Goal: Task Accomplishment & Management: Use online tool/utility

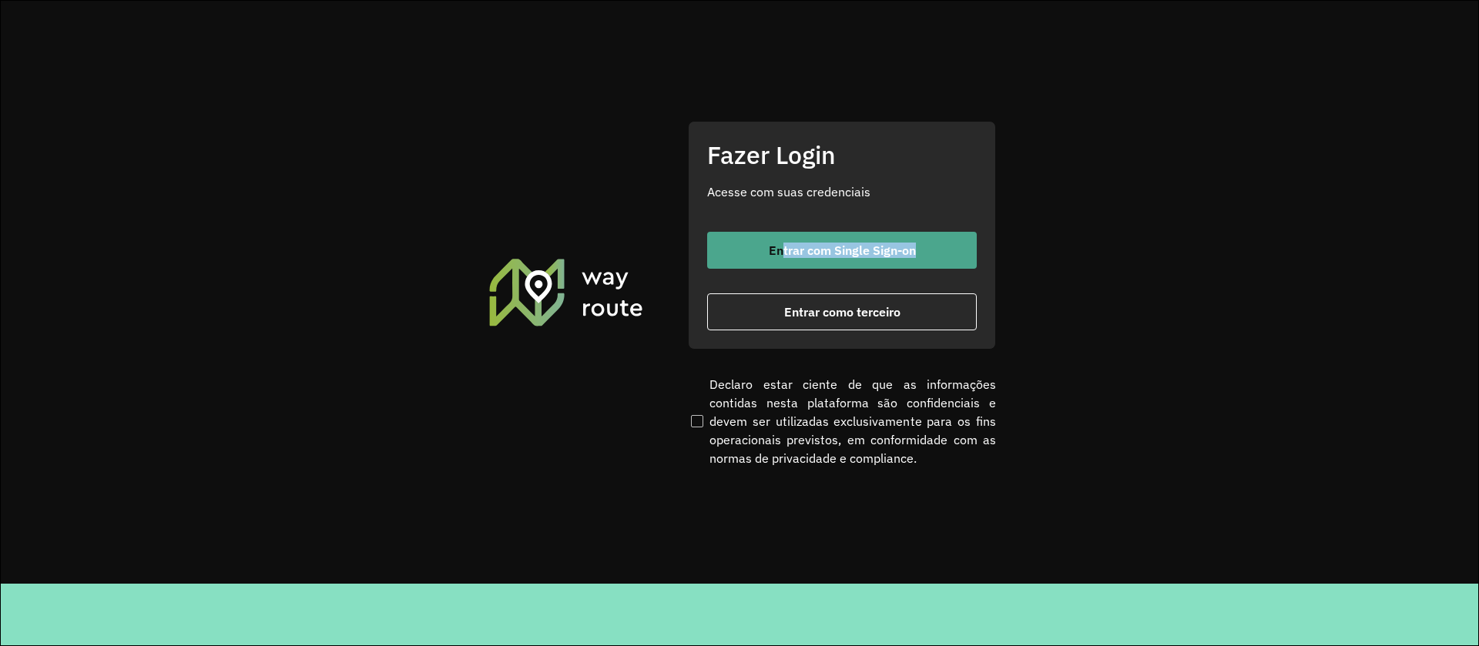
click at [784, 265] on div "Entrar com Single Sign-on Entrar como terceiro" at bounding box center [842, 281] width 270 height 99
click at [784, 265] on button "Entrar com Single Sign-on" at bounding box center [842, 250] width 270 height 37
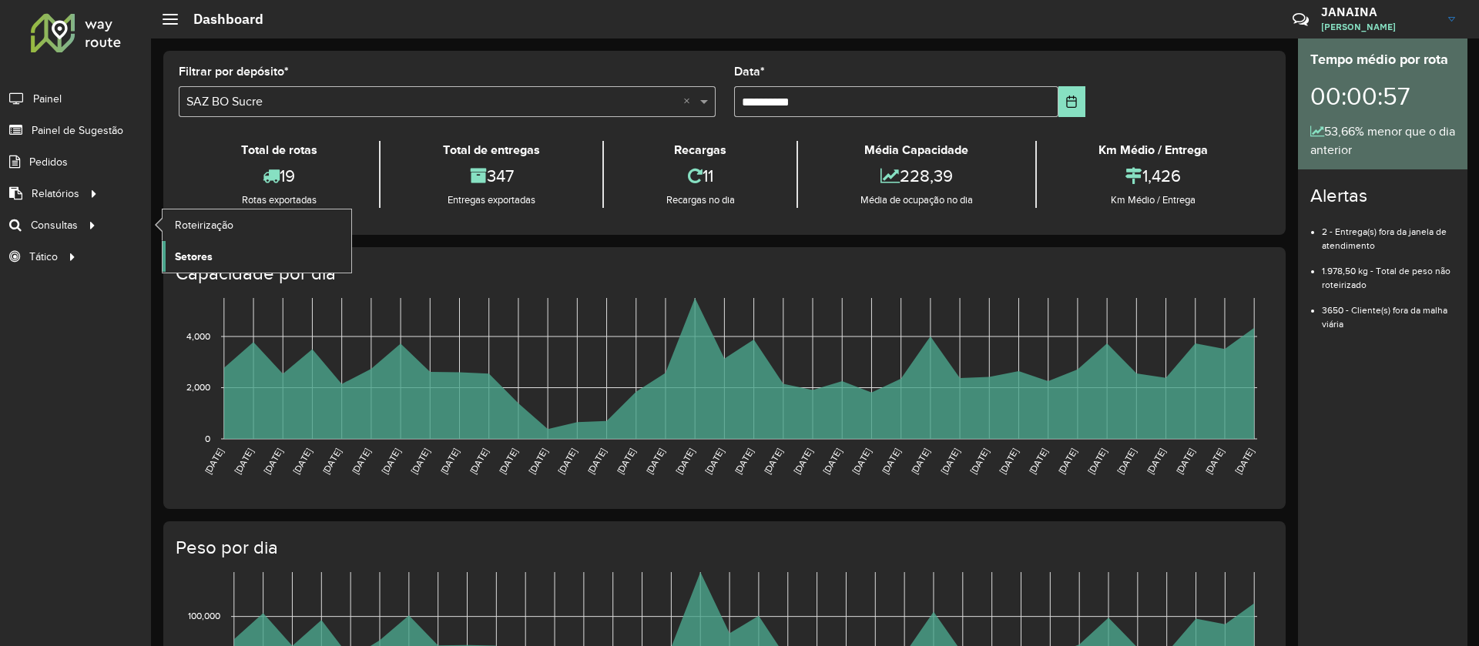
click at [230, 253] on link "Setores" at bounding box center [257, 256] width 189 height 31
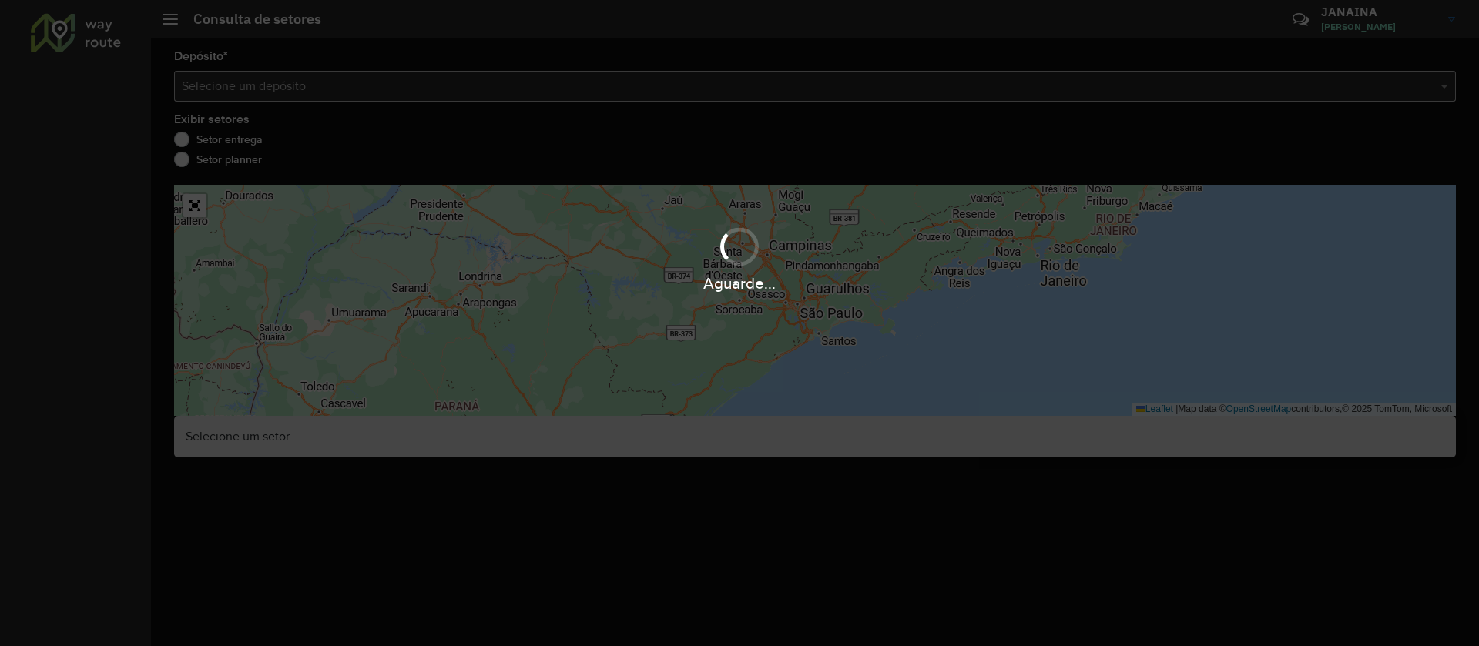
click at [705, 89] on div "Aguarde..." at bounding box center [739, 323] width 1479 height 646
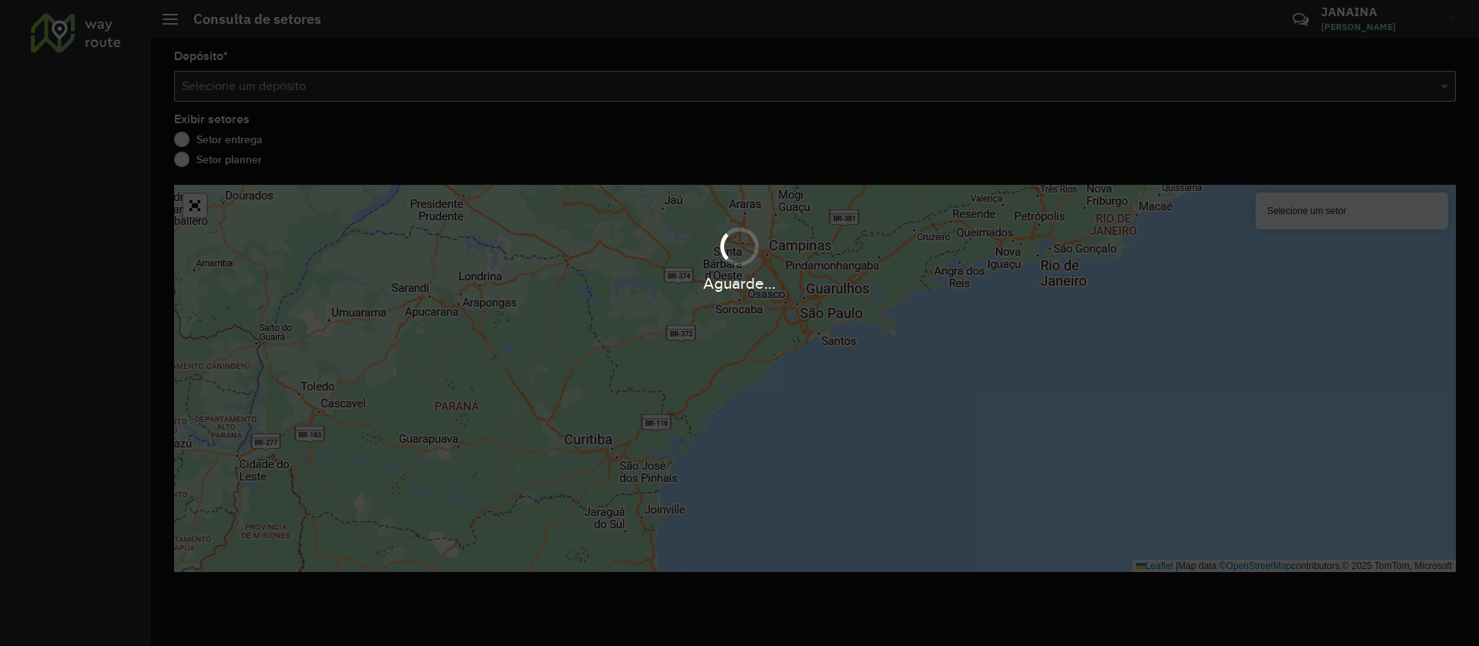
click at [705, 89] on div "Aguarde..." at bounding box center [739, 323] width 1479 height 646
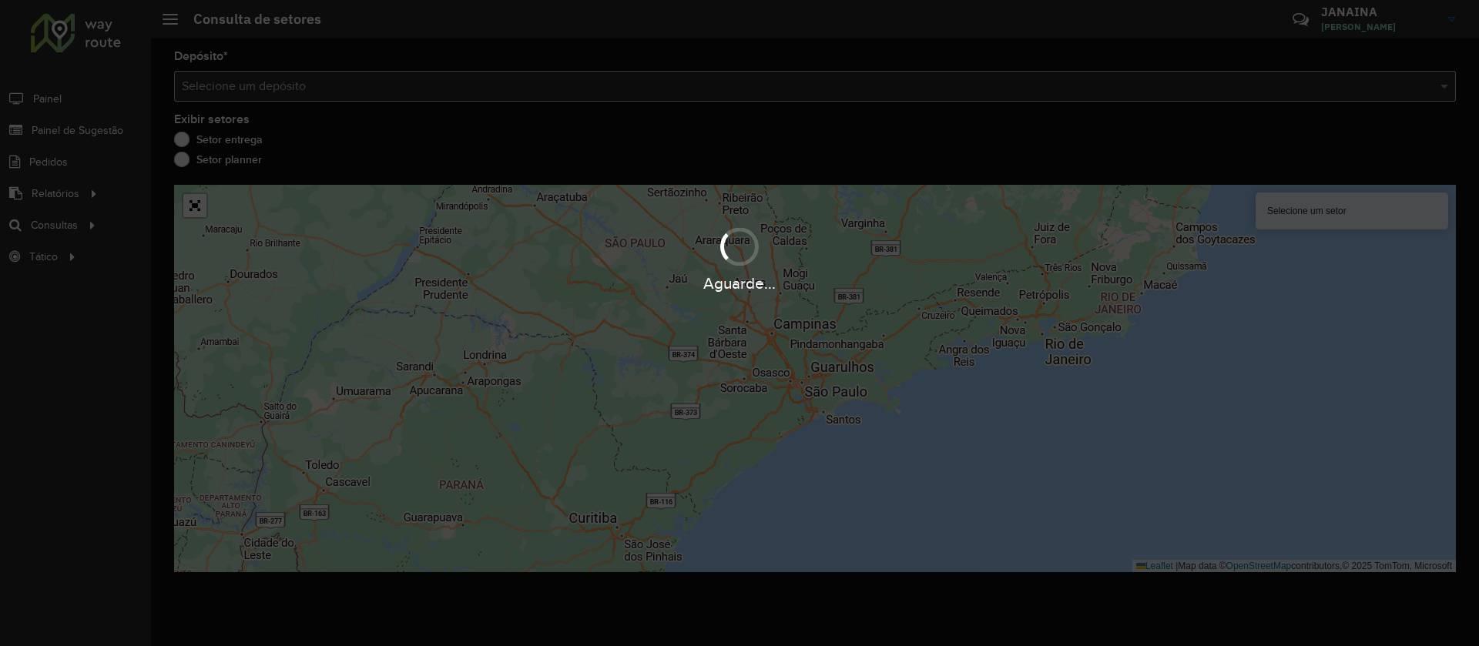
click at [705, 89] on div "Aguarde..." at bounding box center [739, 323] width 1479 height 646
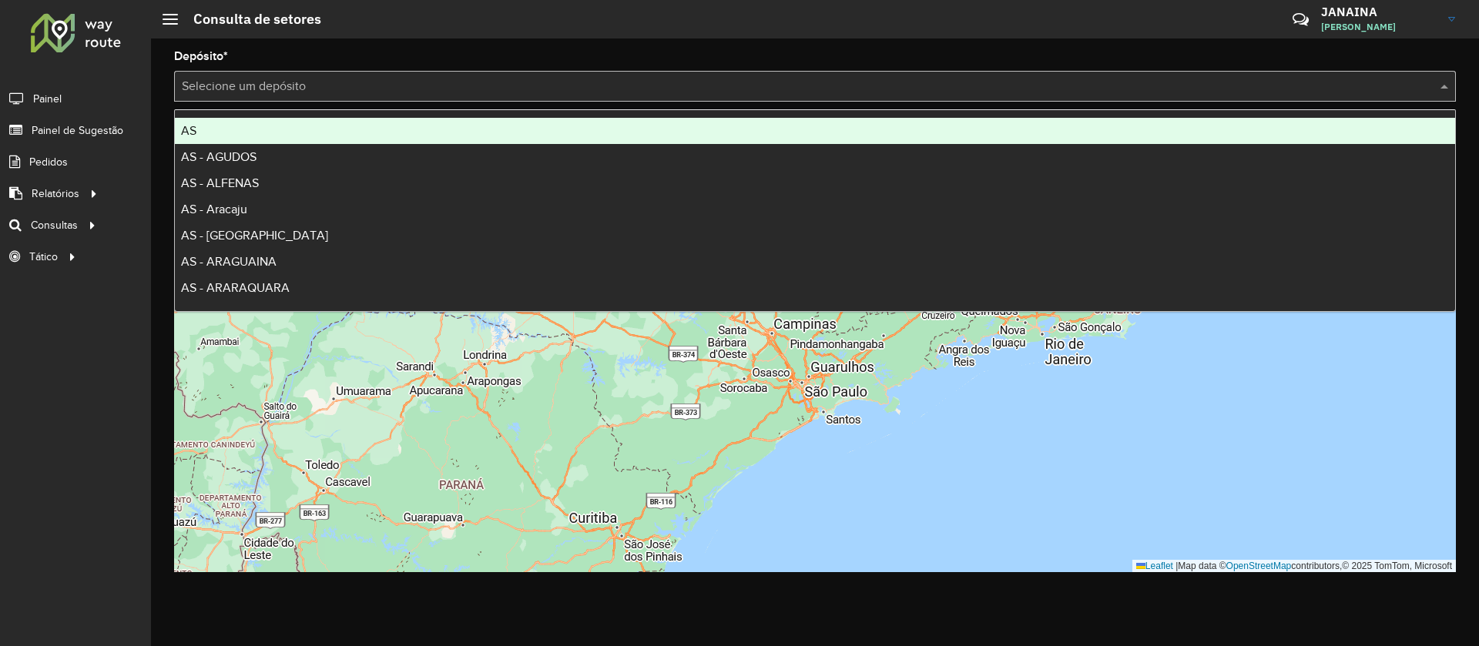
click at [705, 89] on input "text" at bounding box center [800, 87] width 1236 height 18
type input "*****"
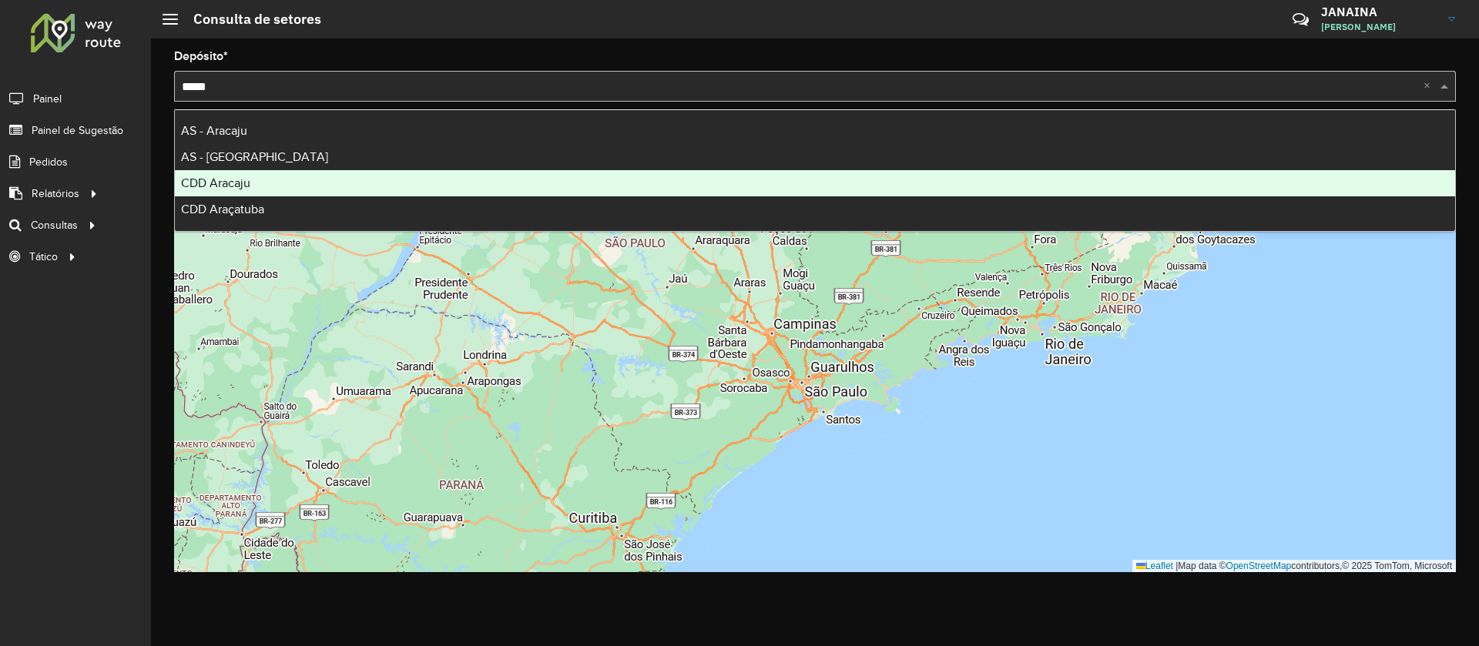
click at [318, 174] on div "CDD Aracaju" at bounding box center [815, 183] width 1280 height 26
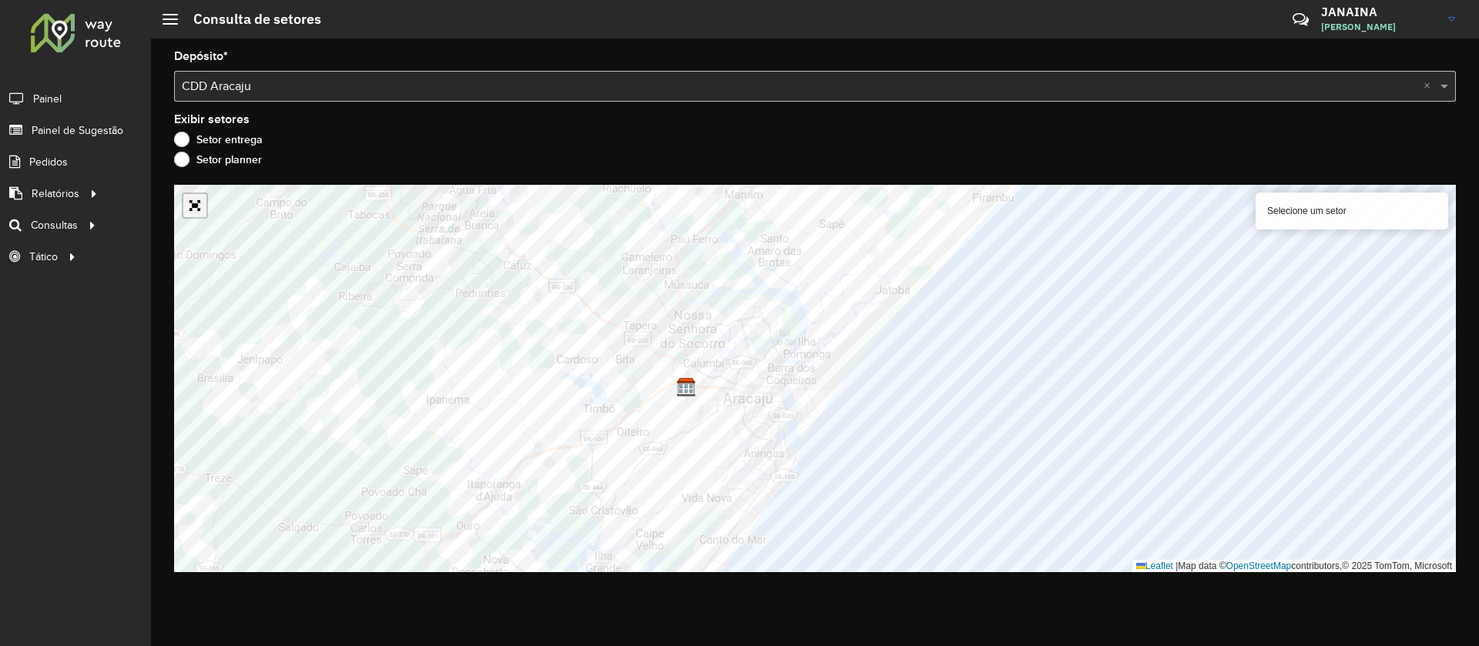
click at [195, 209] on link "Abrir mapa em tela cheia" at bounding box center [194, 205] width 23 height 23
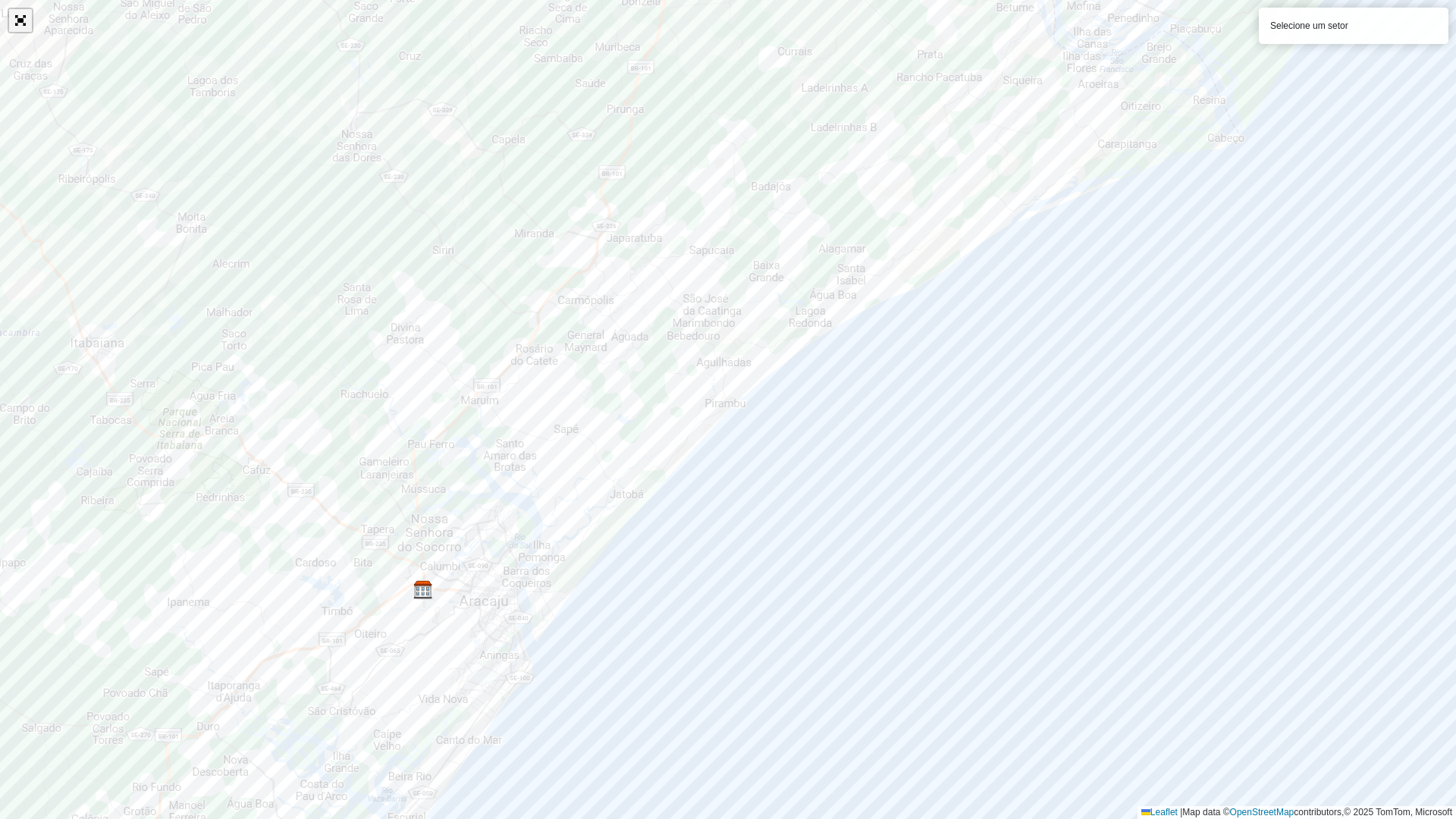
click at [16, 25] on link "Abrir mapa em tela cheia" at bounding box center [20, 20] width 23 height 23
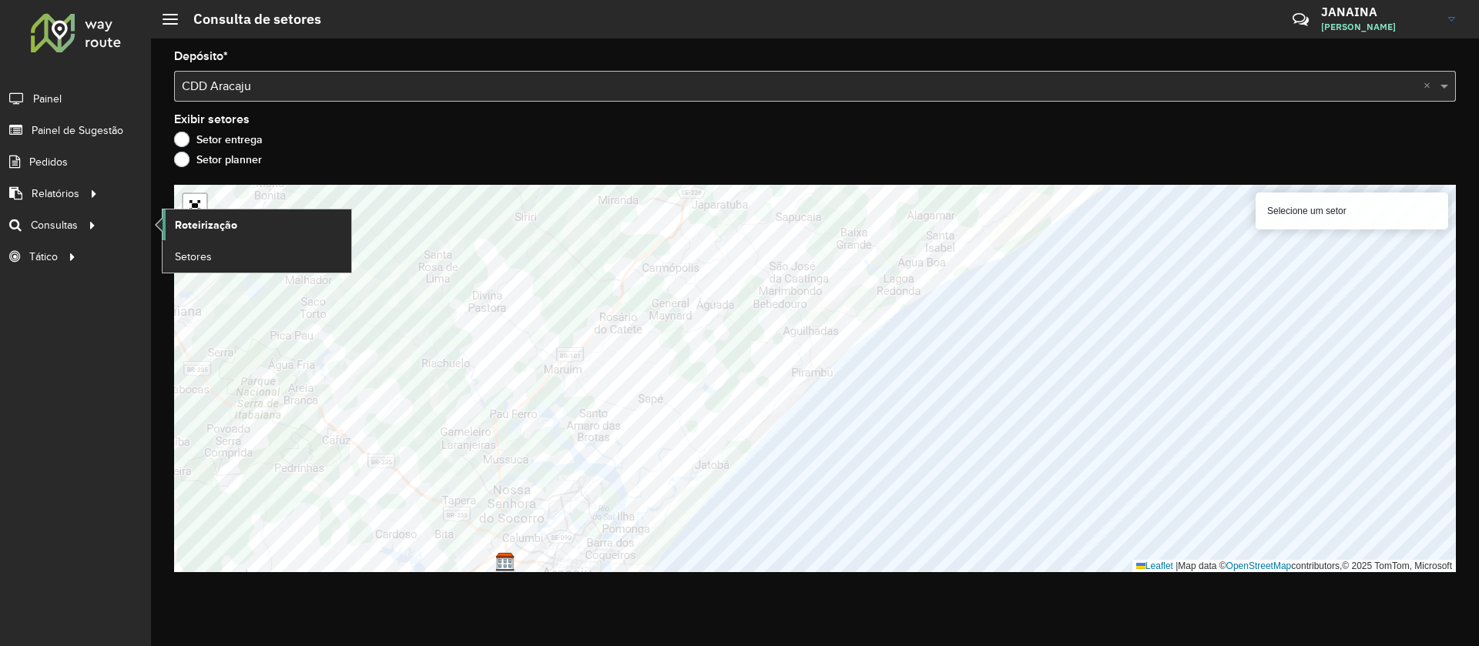
click at [200, 220] on span "Roteirização" at bounding box center [206, 225] width 62 height 16
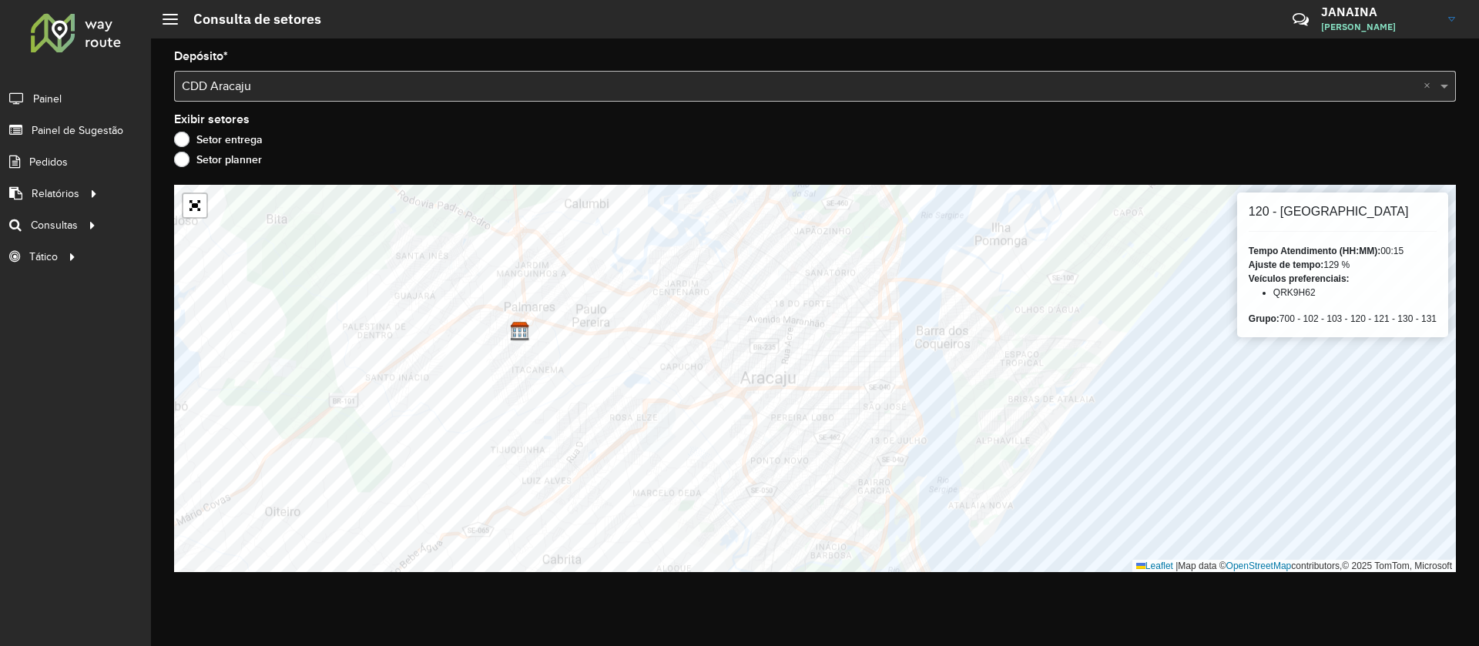
drag, startPoint x: 1247, startPoint y: 317, endPoint x: 1439, endPoint y: 322, distance: 191.9
click at [1439, 322] on div "120 - América Tempo Atendimento (HH:MM): 00:15 Ajuste de tempo: 129 % Veículos …" at bounding box center [1342, 265] width 211 height 145
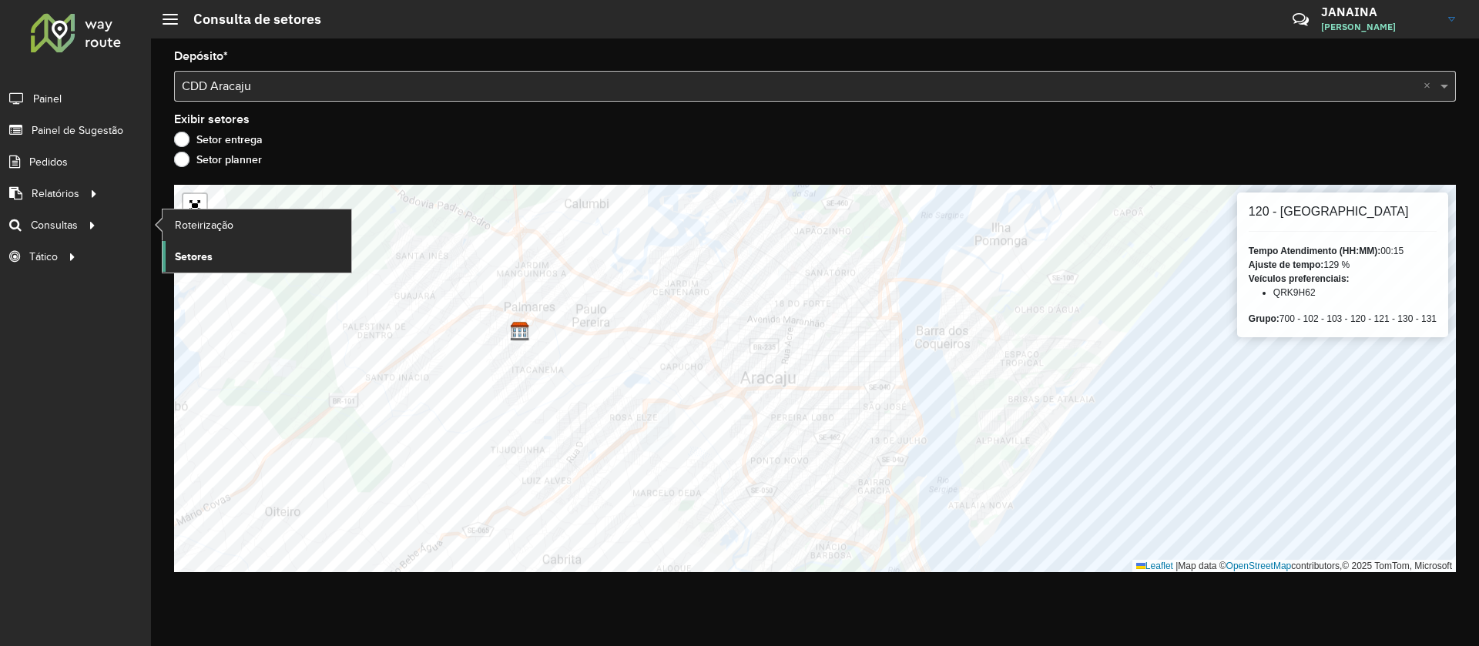
click at [200, 261] on span "Setores" at bounding box center [194, 257] width 38 height 16
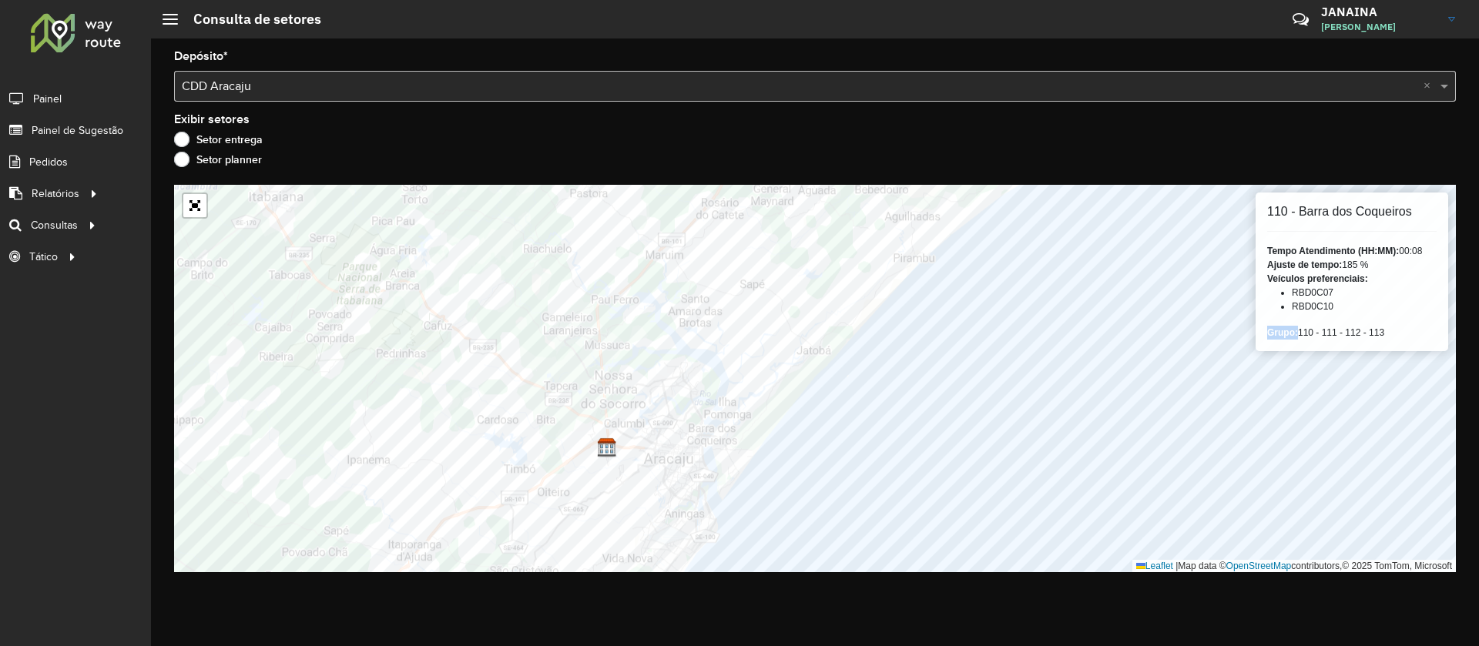
drag, startPoint x: 1281, startPoint y: 284, endPoint x: 1342, endPoint y: 307, distance: 64.8
click at [1342, 307] on div "Veículos preferenciais: RBD0C07 RBD0C10" at bounding box center [1351, 293] width 169 height 42
drag, startPoint x: 1300, startPoint y: 332, endPoint x: 1390, endPoint y: 335, distance: 89.4
click at [1390, 335] on div "Grupo: 110 - 111 - 112 - 113" at bounding box center [1351, 333] width 169 height 14
drag, startPoint x: 1401, startPoint y: 251, endPoint x: 1429, endPoint y: 251, distance: 27.7
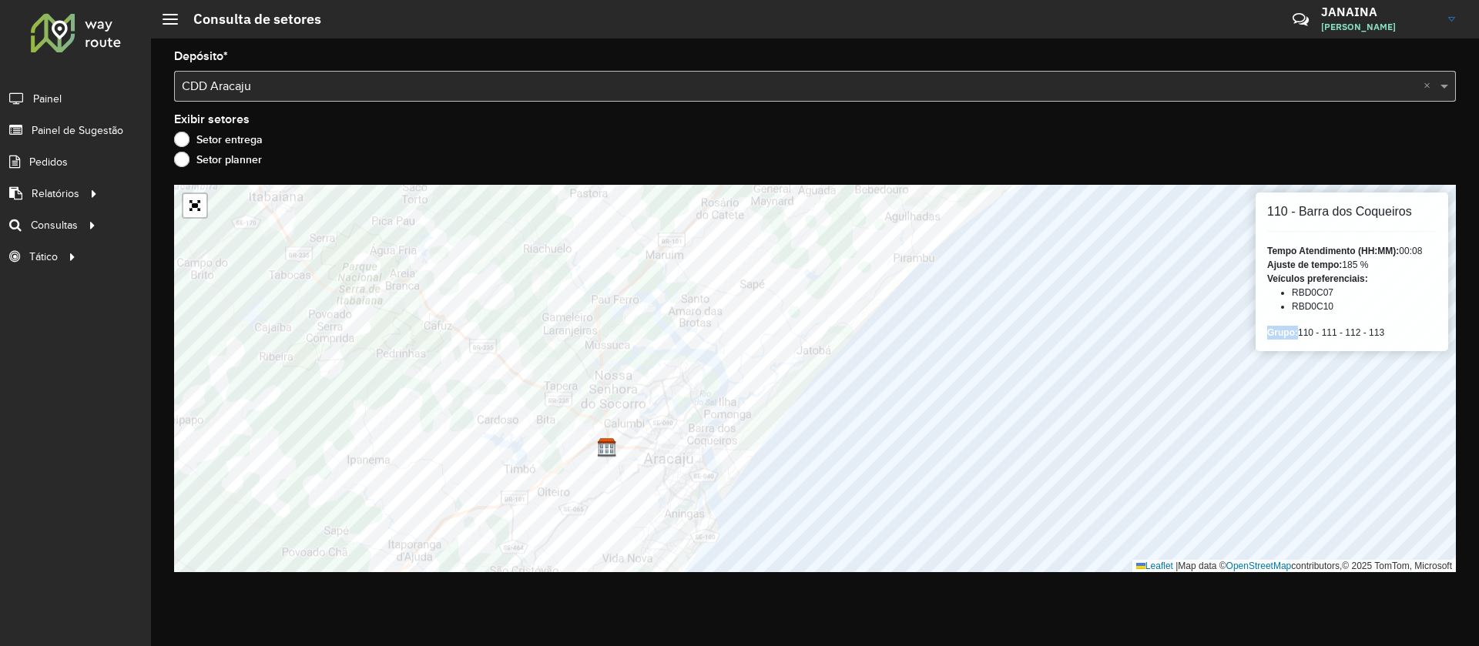
click at [1429, 251] on div "Tempo Atendimento (HH:MM): 00:08" at bounding box center [1351, 251] width 169 height 14
drag, startPoint x: 1398, startPoint y: 245, endPoint x: 1420, endPoint y: 270, distance: 33.3
click at [1420, 270] on div "112 - Jatobá Tempo Atendimento (HH:MM): 00:07 Ajuste de tempo: 5 % Veículos pre…" at bounding box center [1352, 265] width 193 height 145
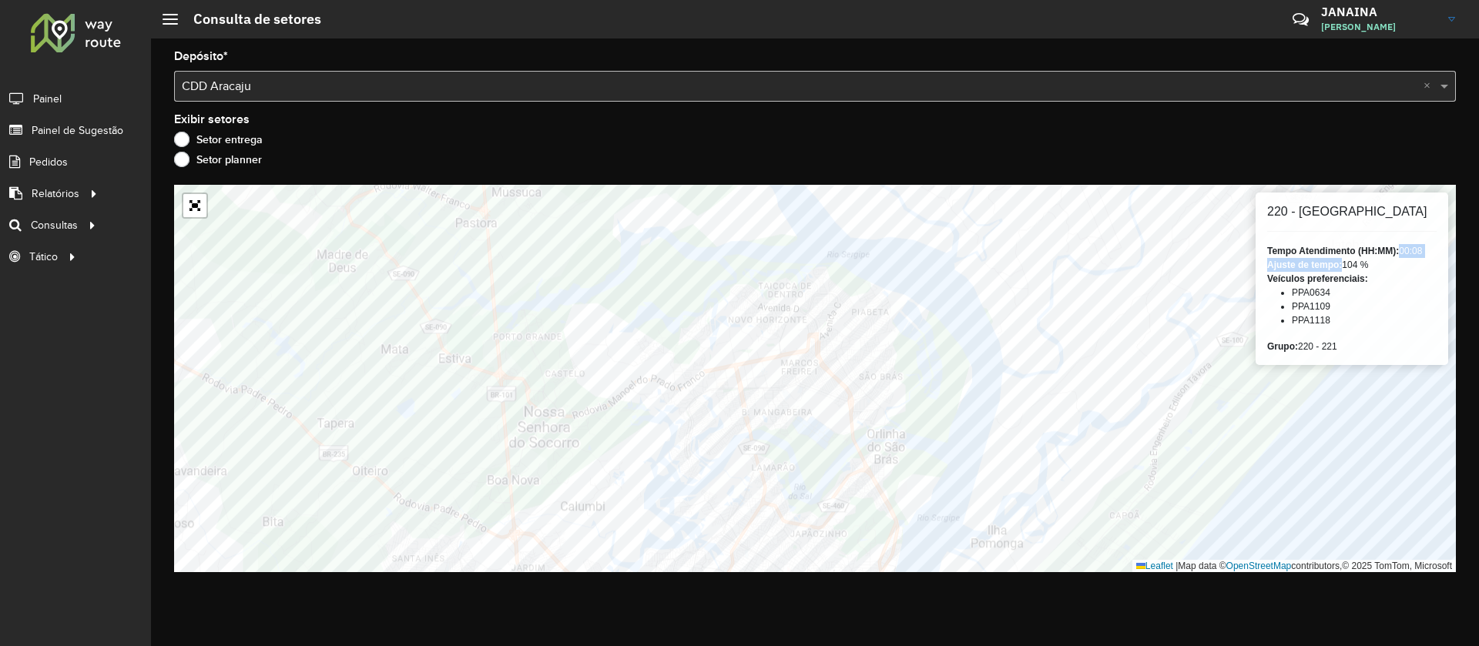
drag, startPoint x: 1347, startPoint y: 263, endPoint x: 1377, endPoint y: 267, distance: 29.5
click at [1377, 267] on div "Ajuste de tempo: 104 %" at bounding box center [1351, 265] width 169 height 14
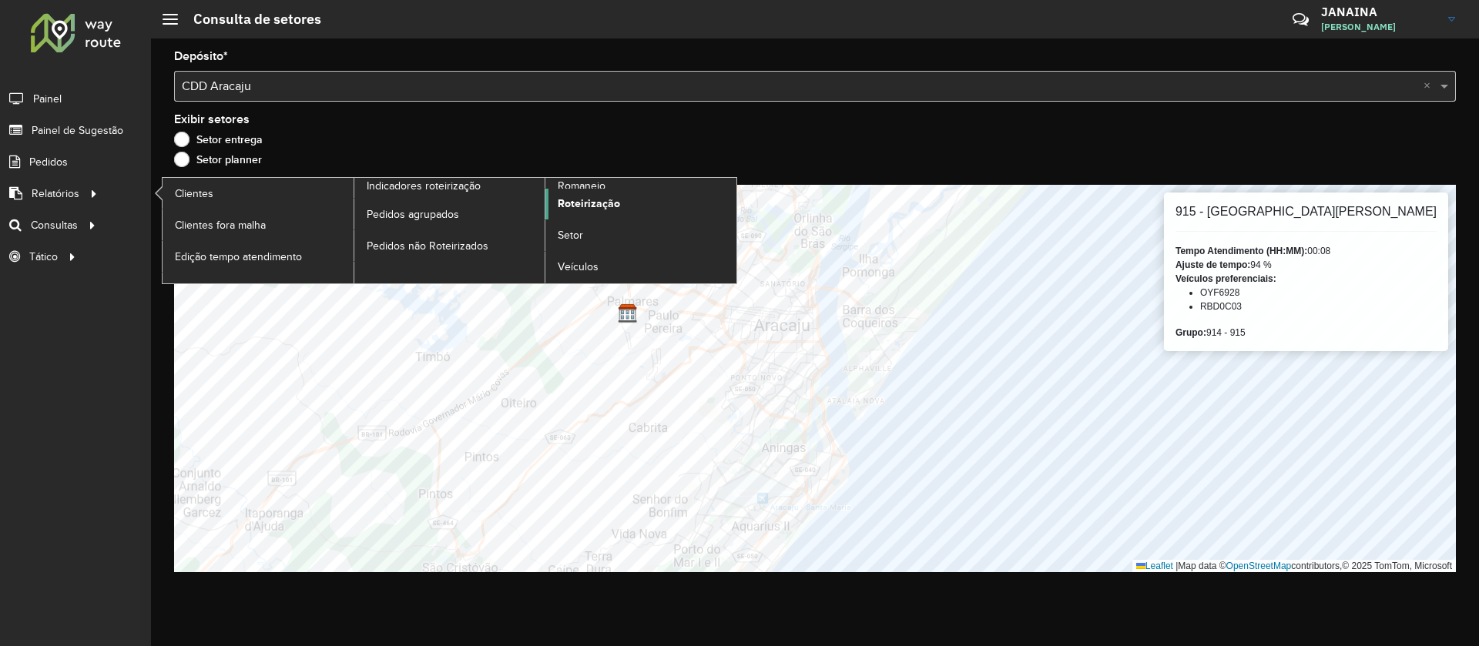
click at [576, 206] on span "Roteirização" at bounding box center [589, 204] width 62 height 16
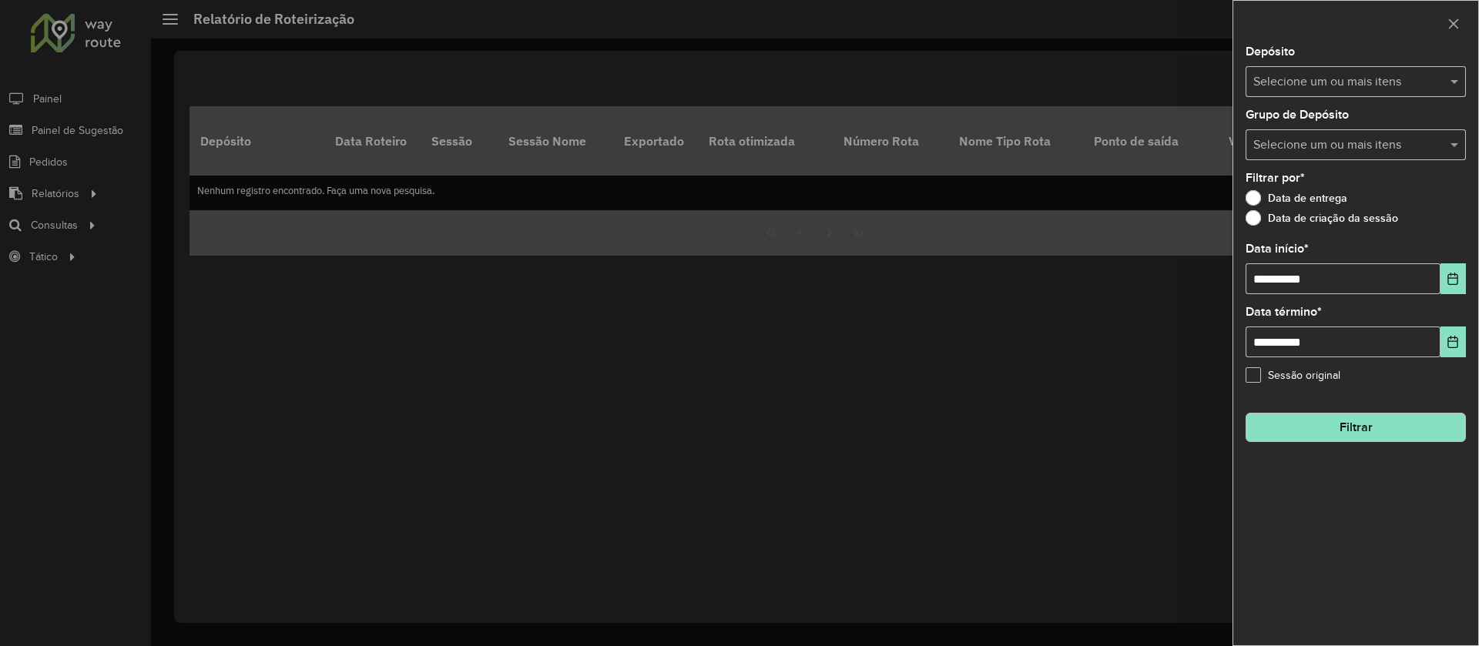
click at [63, 227] on div at bounding box center [739, 323] width 1479 height 646
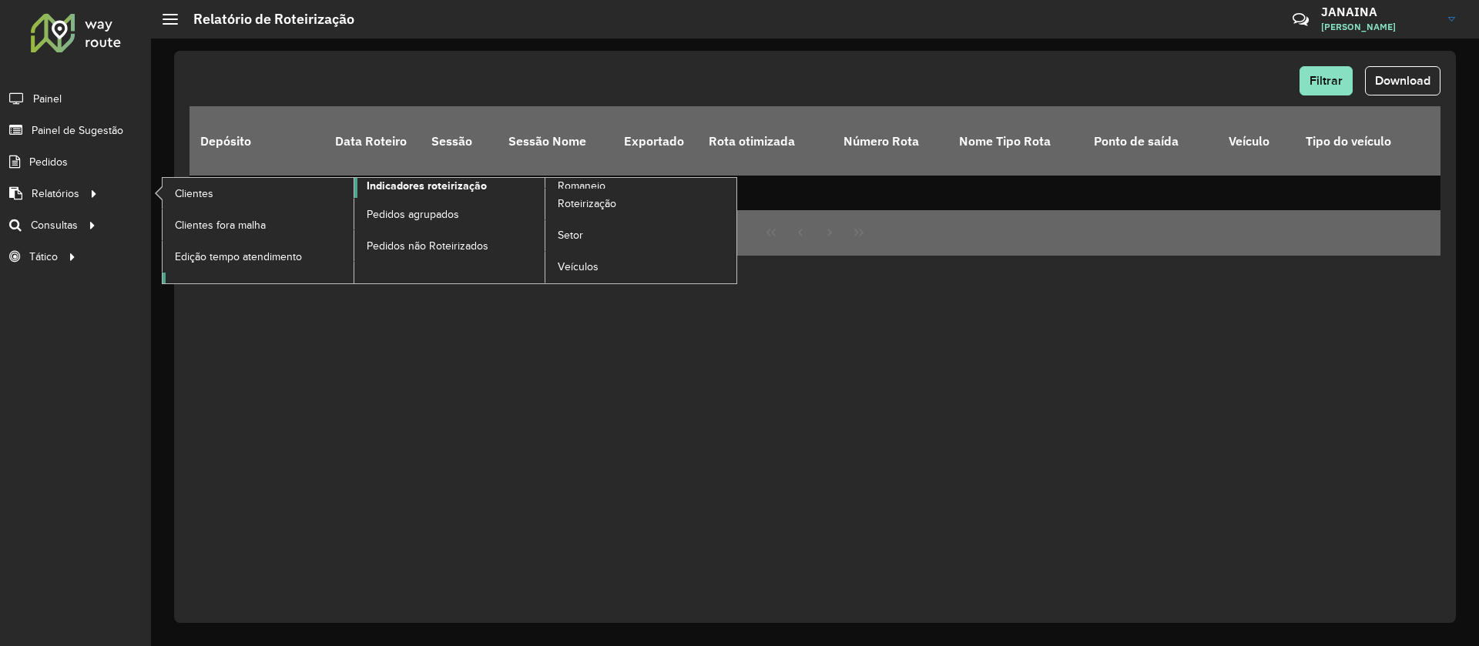
click at [421, 192] on span "Indicadores roteirização" at bounding box center [427, 186] width 120 height 16
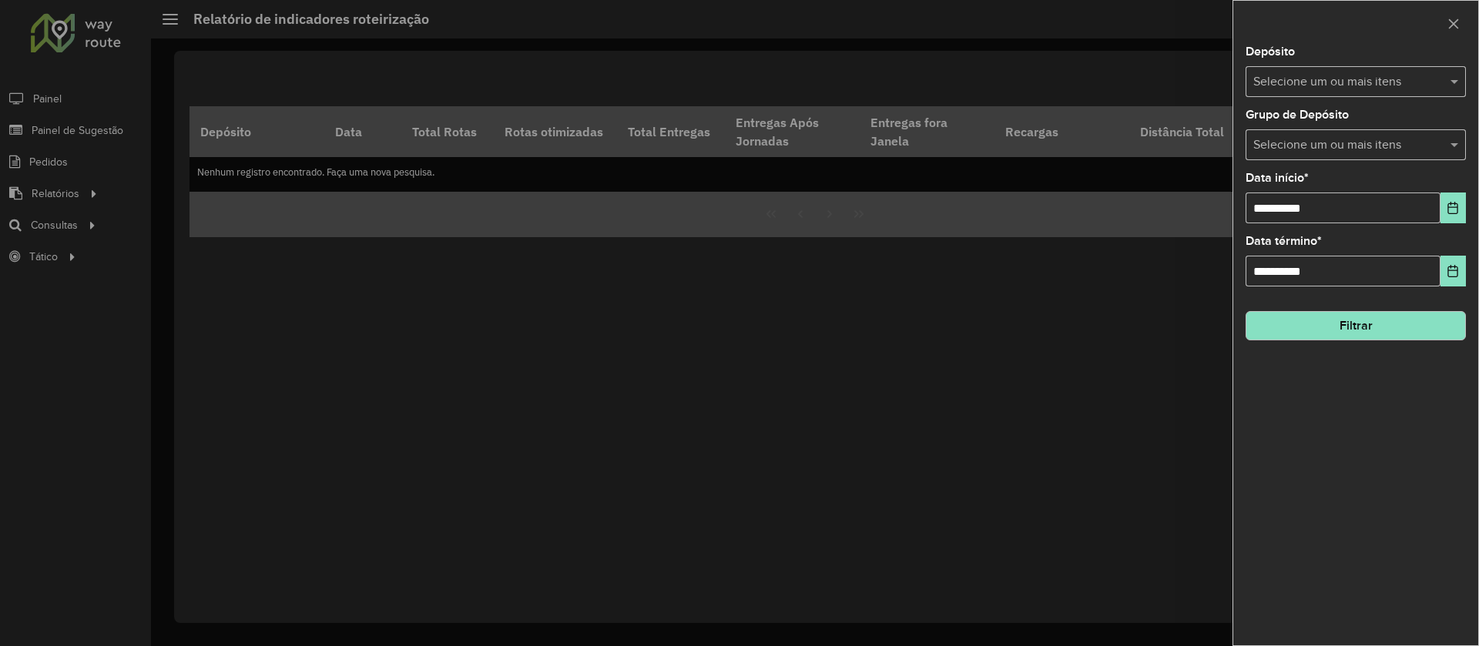
click at [1331, 311] on button "Filtrar" at bounding box center [1356, 325] width 220 height 29
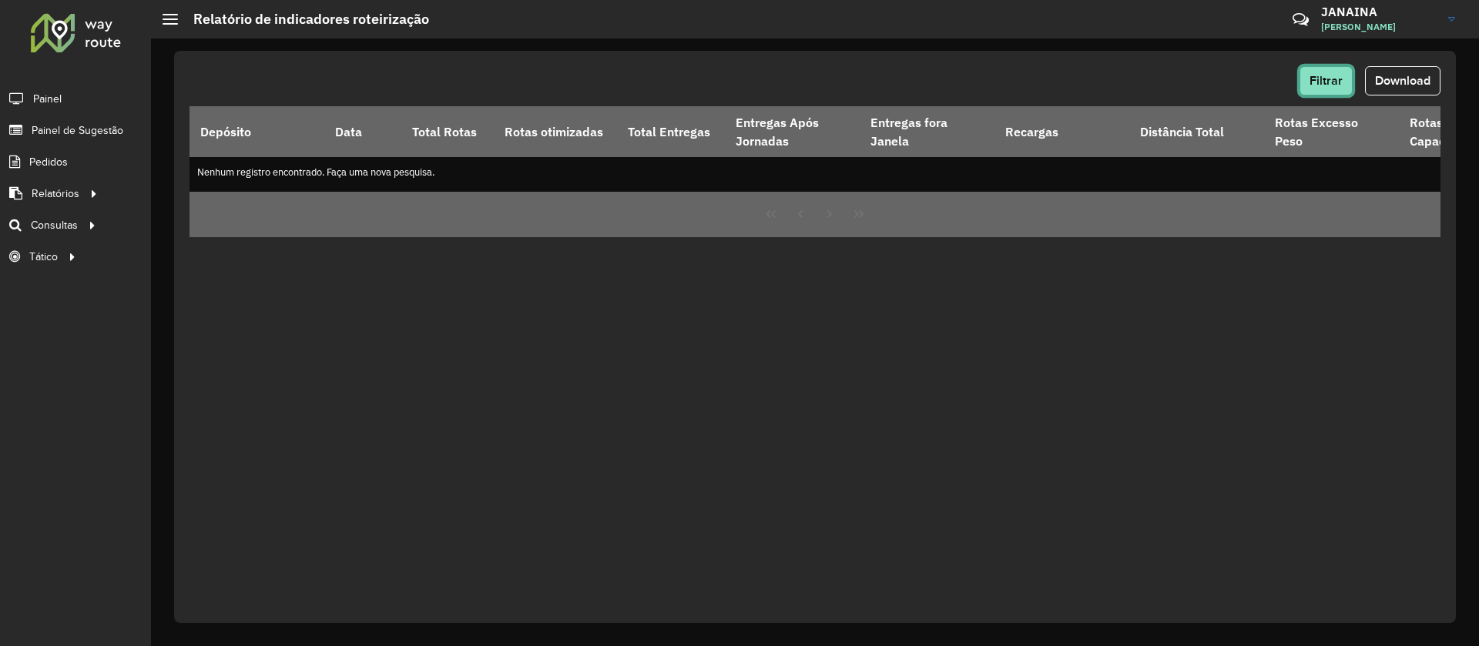
click at [1323, 87] on button "Filtrar" at bounding box center [1326, 80] width 53 height 29
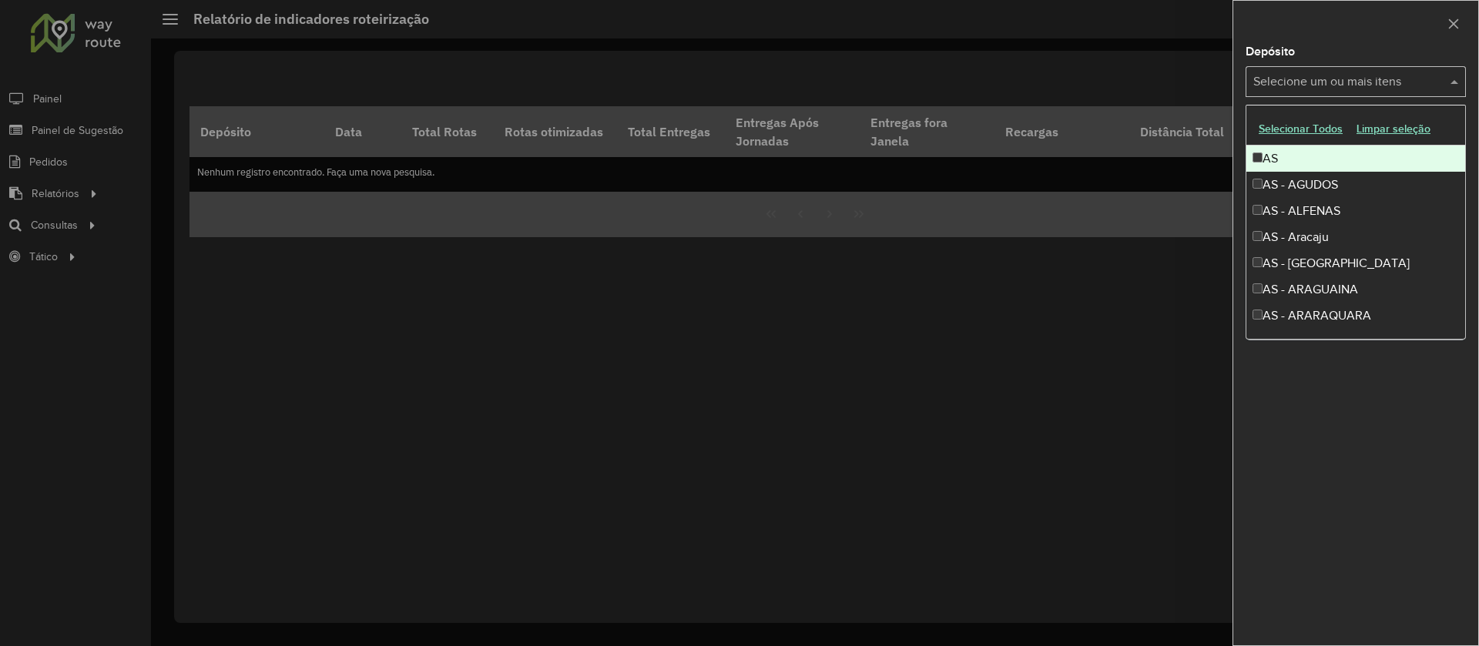
click at [1300, 84] on input "text" at bounding box center [1347, 82] width 197 height 18
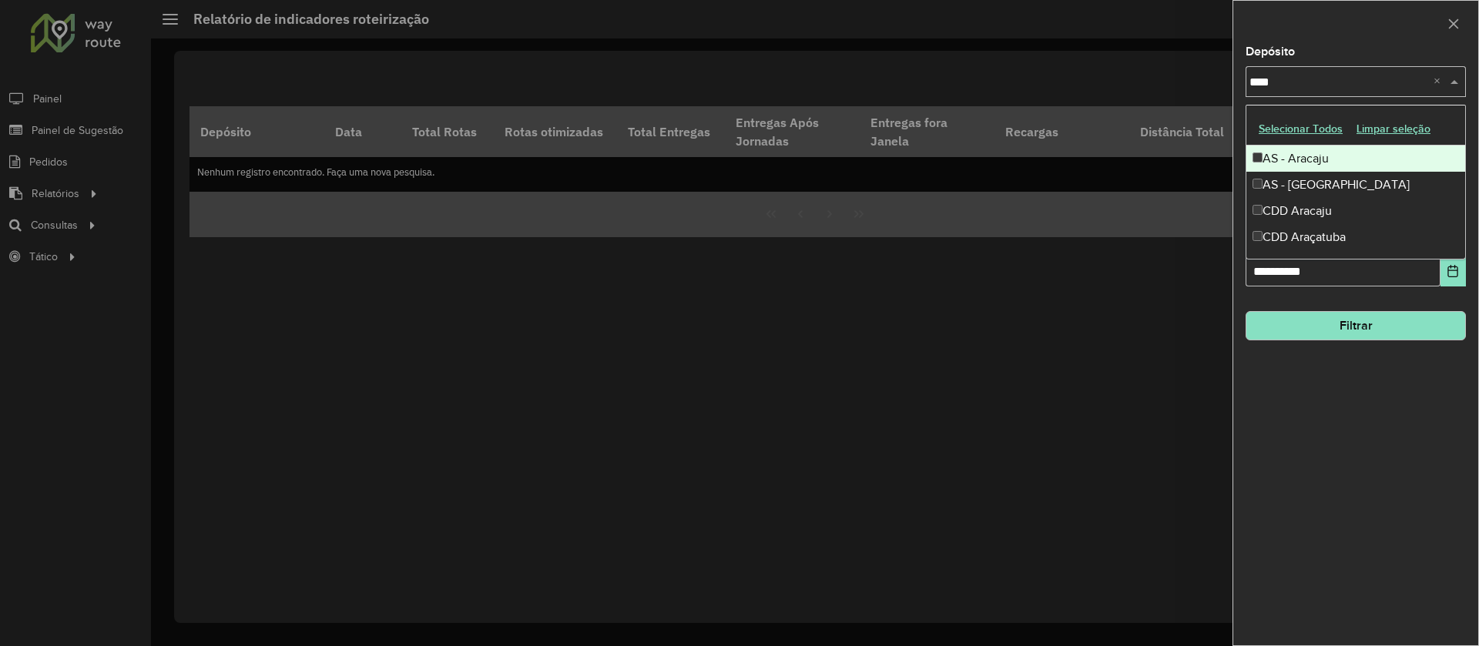
type input "*****"
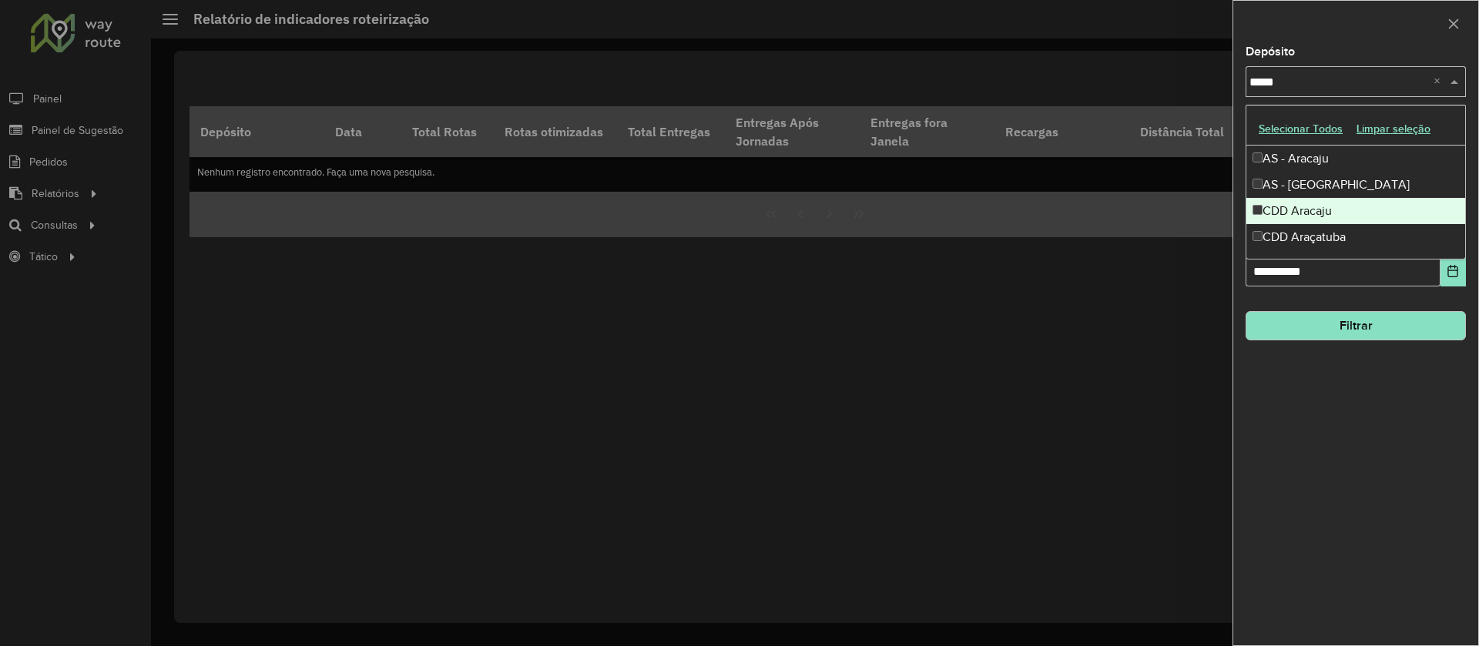
click at [1297, 198] on div "CDD Aracaju" at bounding box center [1355, 211] width 219 height 26
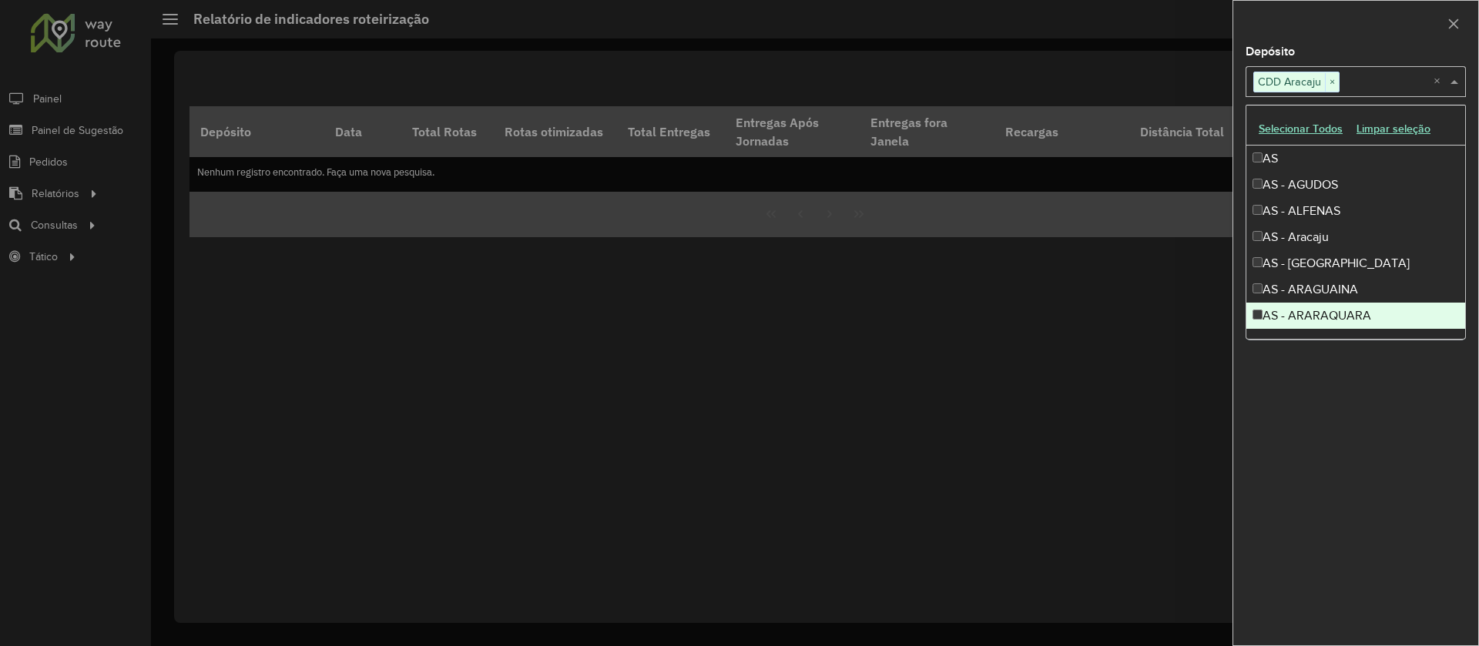
click at [1345, 440] on div "**********" at bounding box center [1355, 345] width 245 height 599
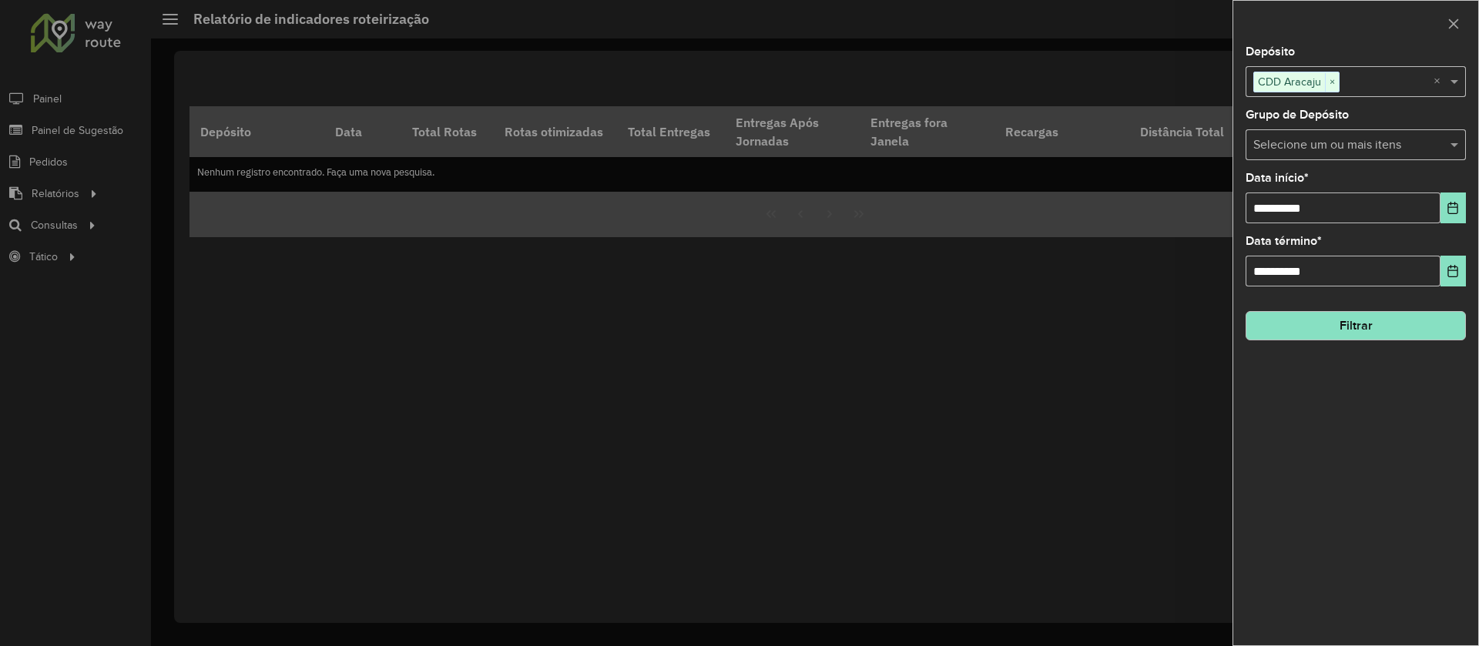
click at [1372, 340] on div "**********" at bounding box center [1355, 345] width 245 height 599
click at [1372, 337] on button "Filtrar" at bounding box center [1356, 325] width 220 height 29
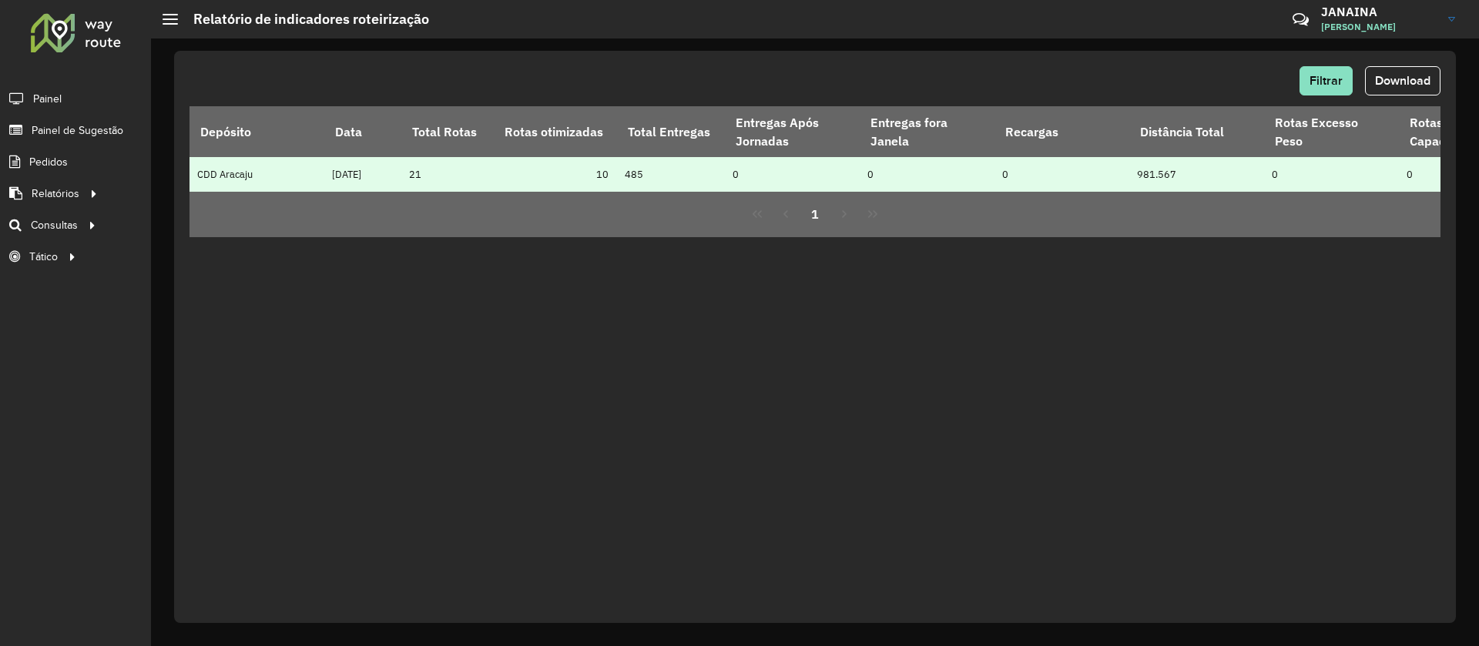
click at [597, 177] on td "10" at bounding box center [555, 174] width 123 height 35
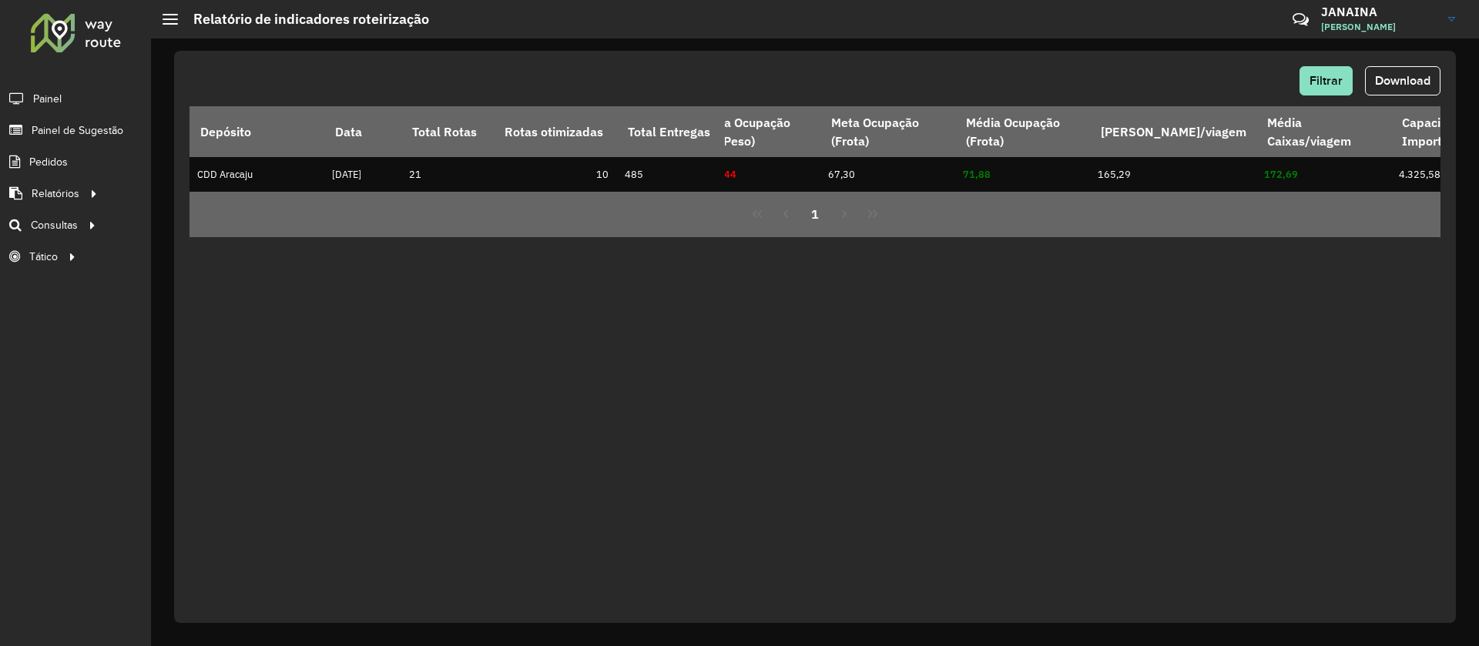
scroll to position [0, 2199]
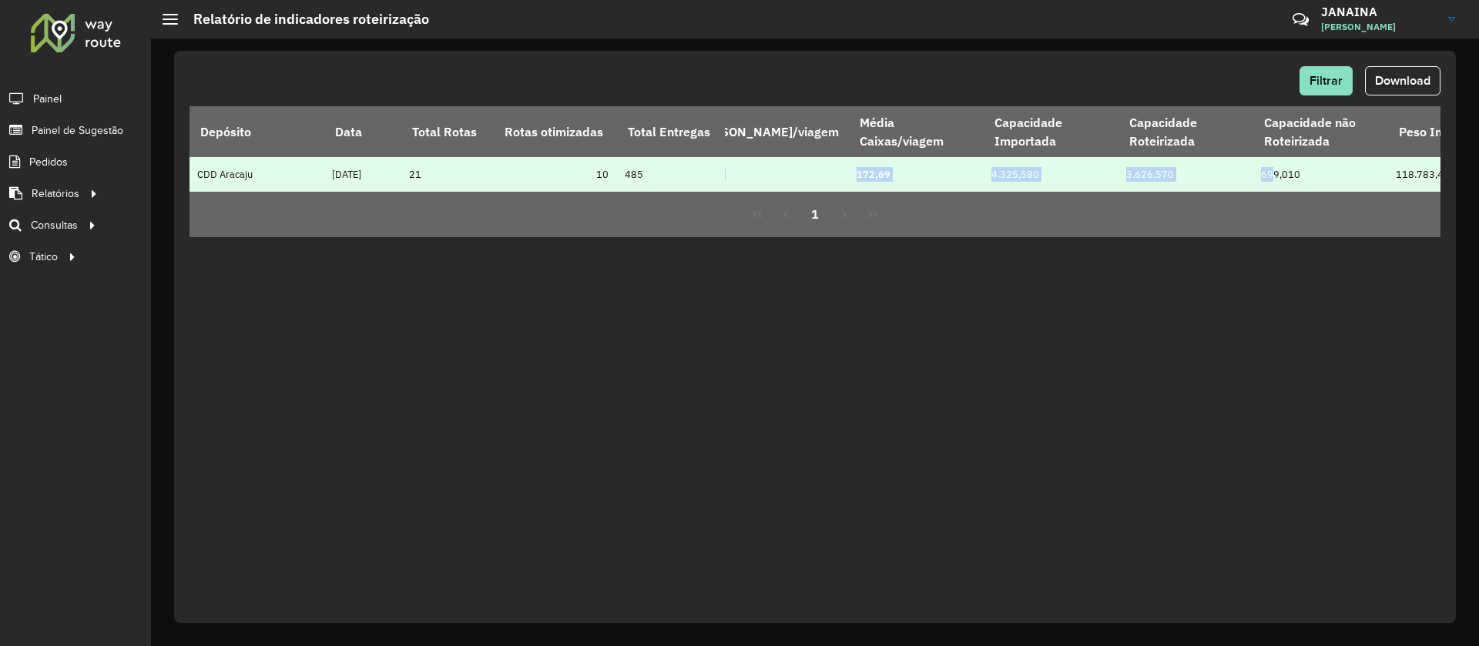
drag, startPoint x: 1407, startPoint y: 176, endPoint x: 1238, endPoint y: 185, distance: 169.7
click at [1238, 185] on tr "CDD Aracaju 12/09/2025 21 10 485 0 0 0 981.567 0 0 0 2 183,05 172,69 169,26 5.7…" at bounding box center [767, 174] width 5555 height 35
click at [1015, 176] on td "4.325,580" at bounding box center [1051, 174] width 135 height 35
drag, startPoint x: 1414, startPoint y: 169, endPoint x: 277, endPoint y: 166, distance: 1137.0
click at [277, 166] on tr "CDD Aracaju 12/09/2025 21 10 485 0 0 0 981.567 0 0 0 2 183,05 172,69 169,26 5.7…" at bounding box center [767, 174] width 5555 height 35
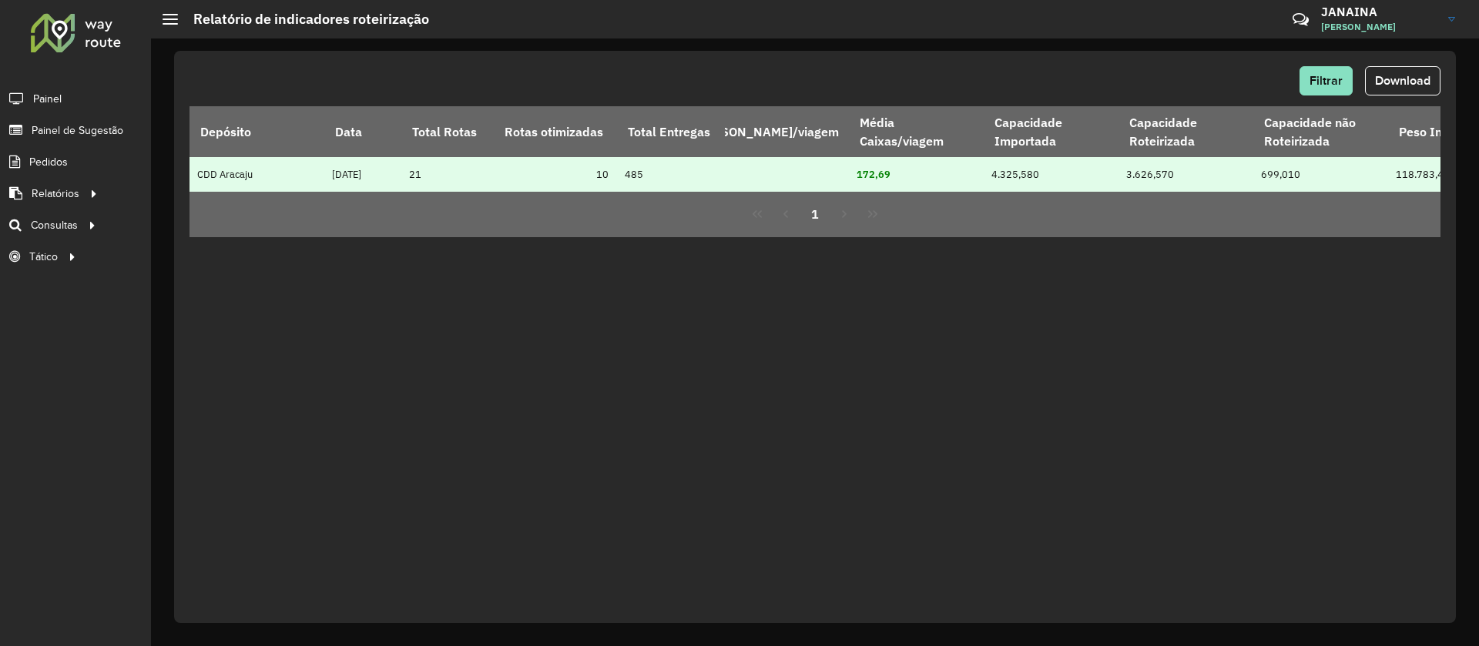
click at [237, 171] on td "CDD Aracaju" at bounding box center [257, 174] width 135 height 35
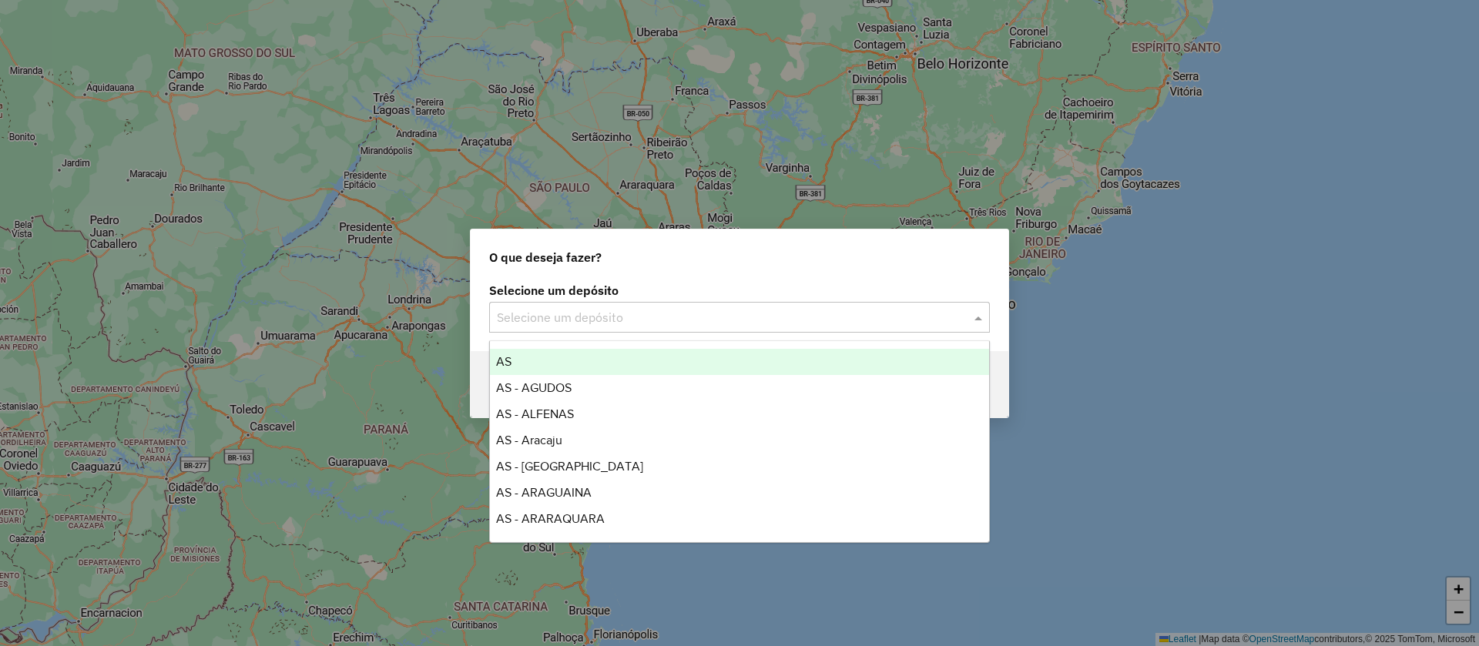
click at [687, 311] on input "text" at bounding box center [724, 318] width 454 height 18
type input "****"
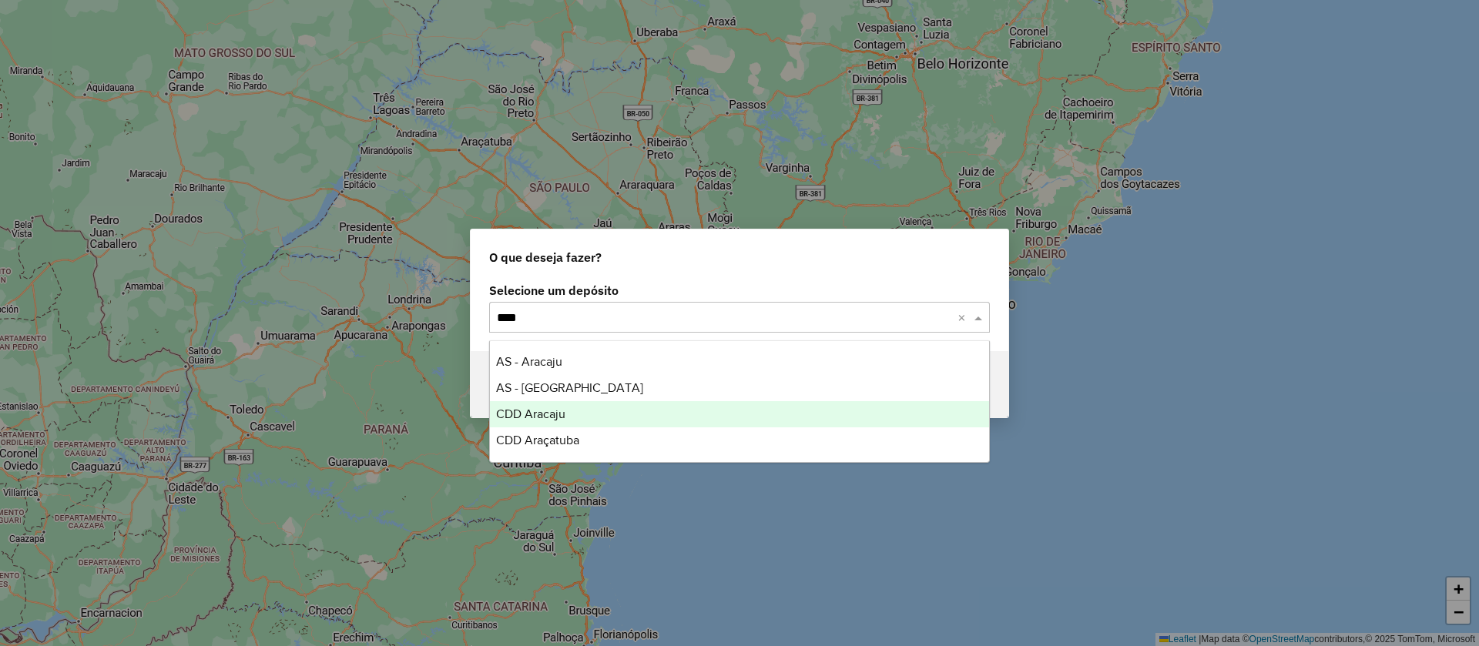
click at [555, 420] on span "CDD Aracaju" at bounding box center [530, 414] width 69 height 13
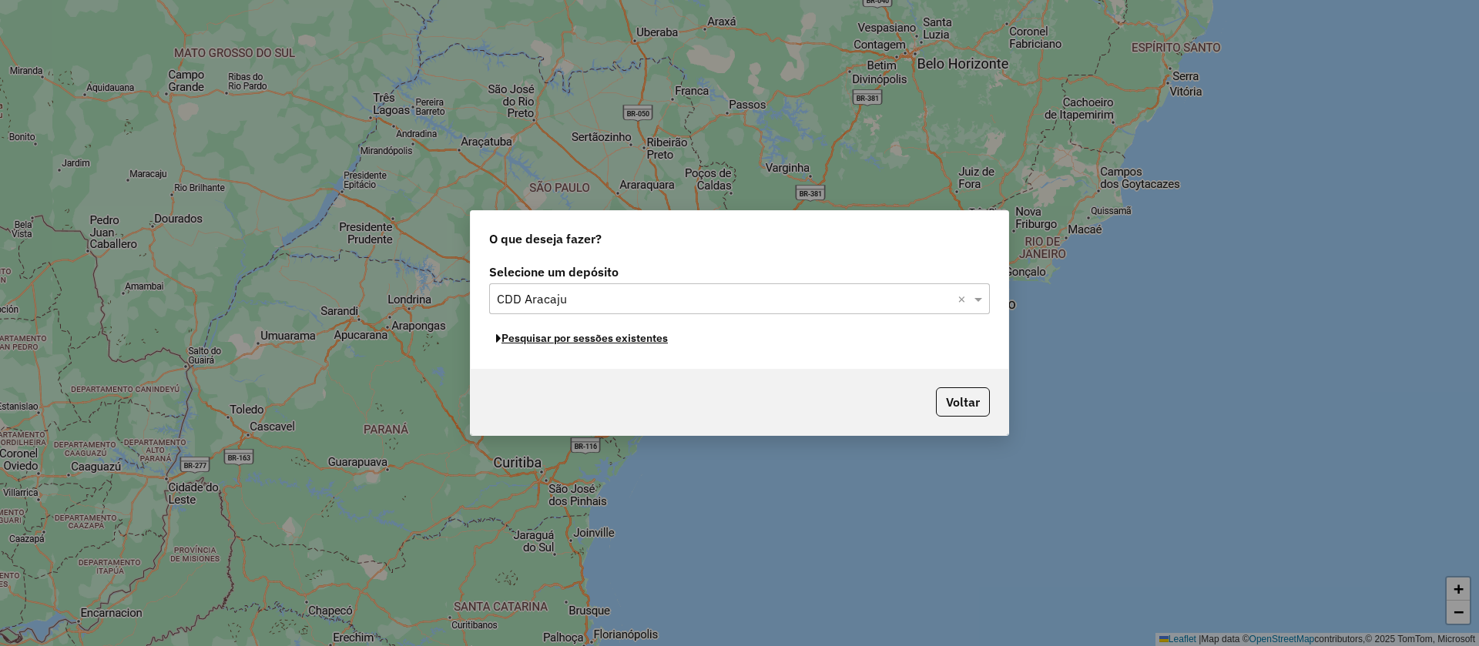
click at [637, 340] on button "Pesquisar por sessões existentes" at bounding box center [582, 339] width 186 height 24
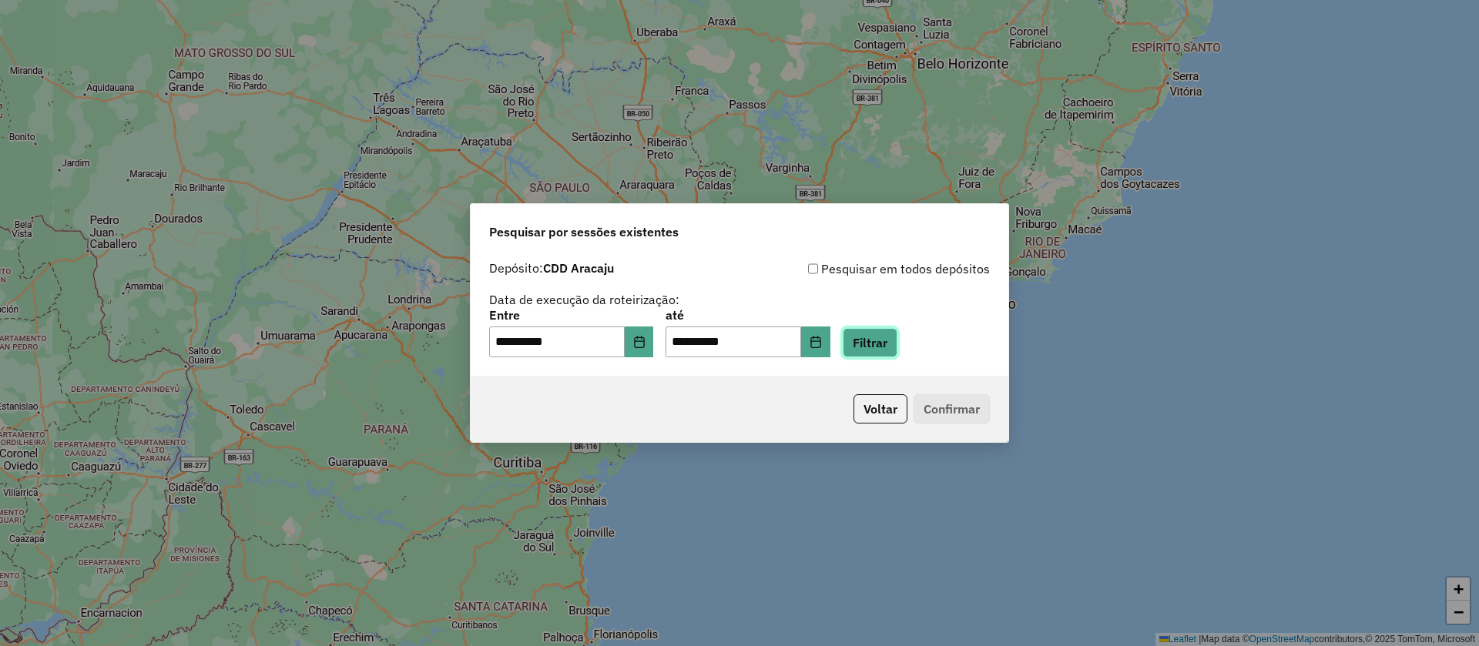
click at [880, 330] on button "Filtrar" at bounding box center [870, 342] width 55 height 29
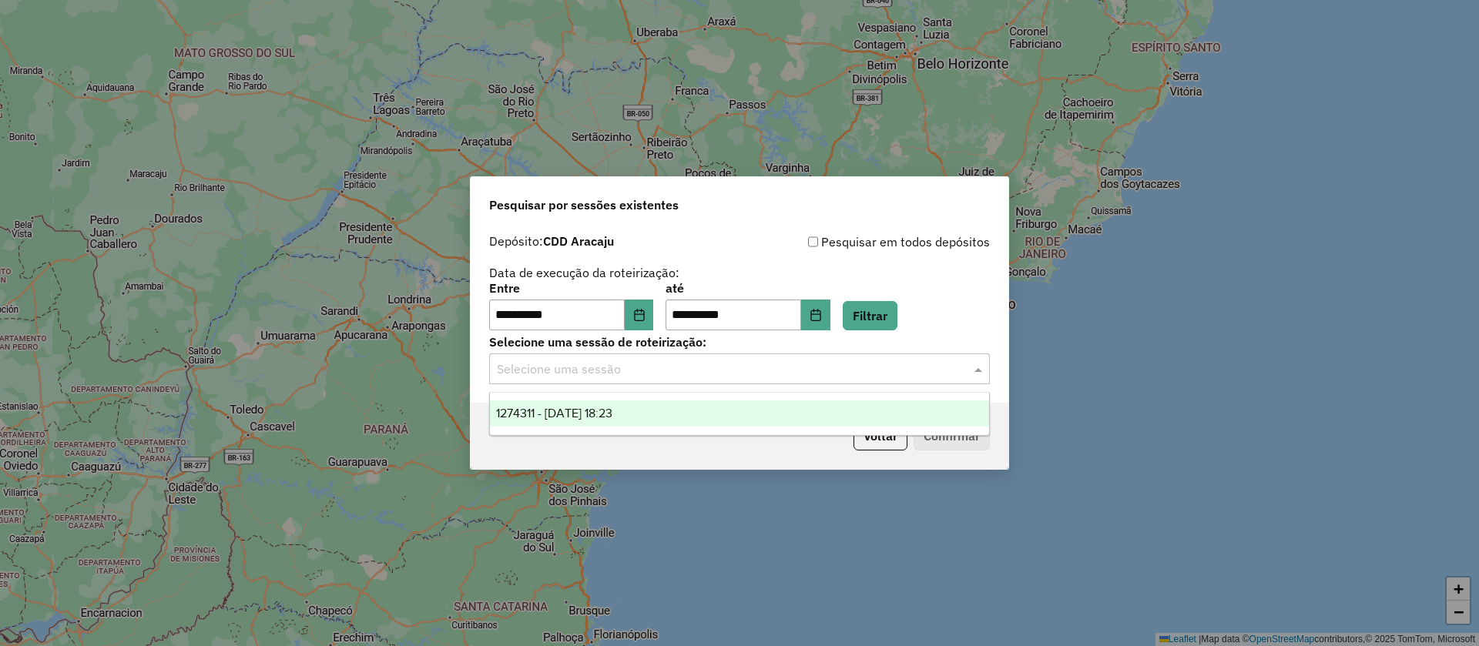
click at [712, 373] on input "text" at bounding box center [724, 370] width 454 height 18
click at [664, 415] on div "1274311 - 12/09/2025 18:23" at bounding box center [739, 414] width 499 height 26
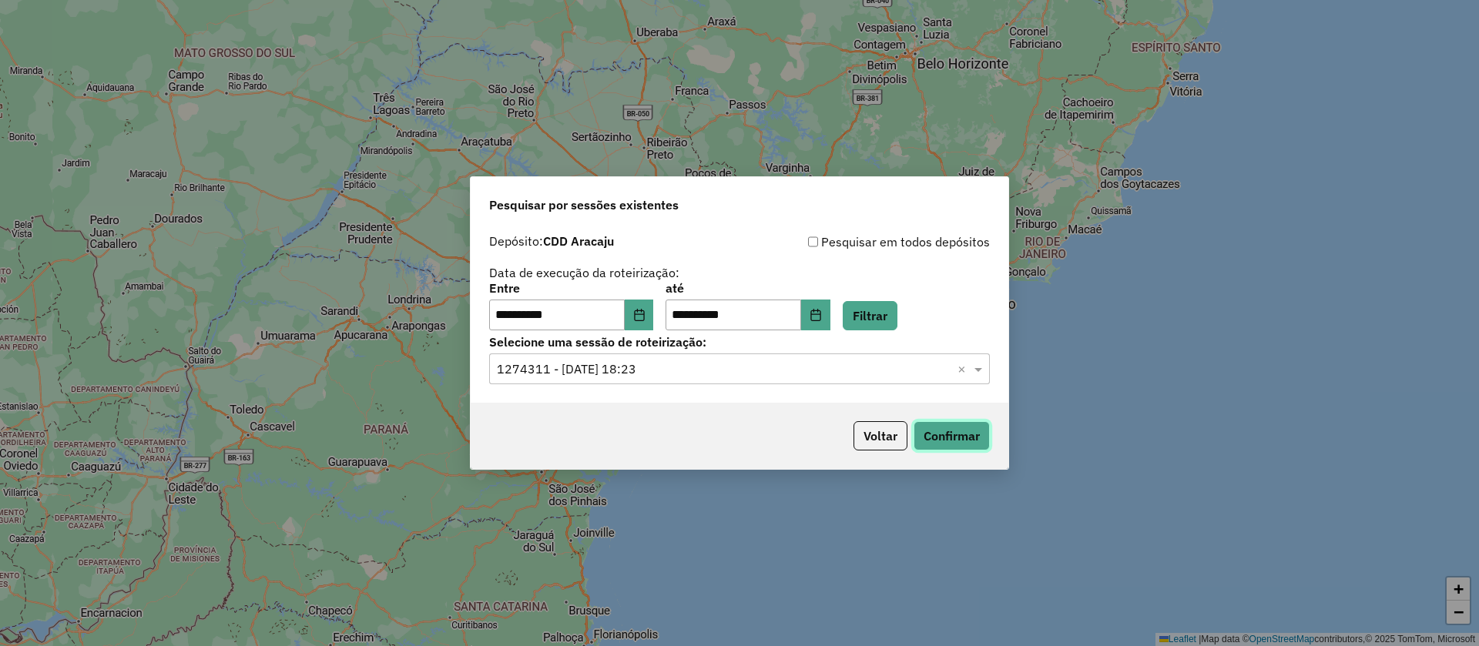
click at [961, 439] on button "Confirmar" at bounding box center [952, 435] width 76 height 29
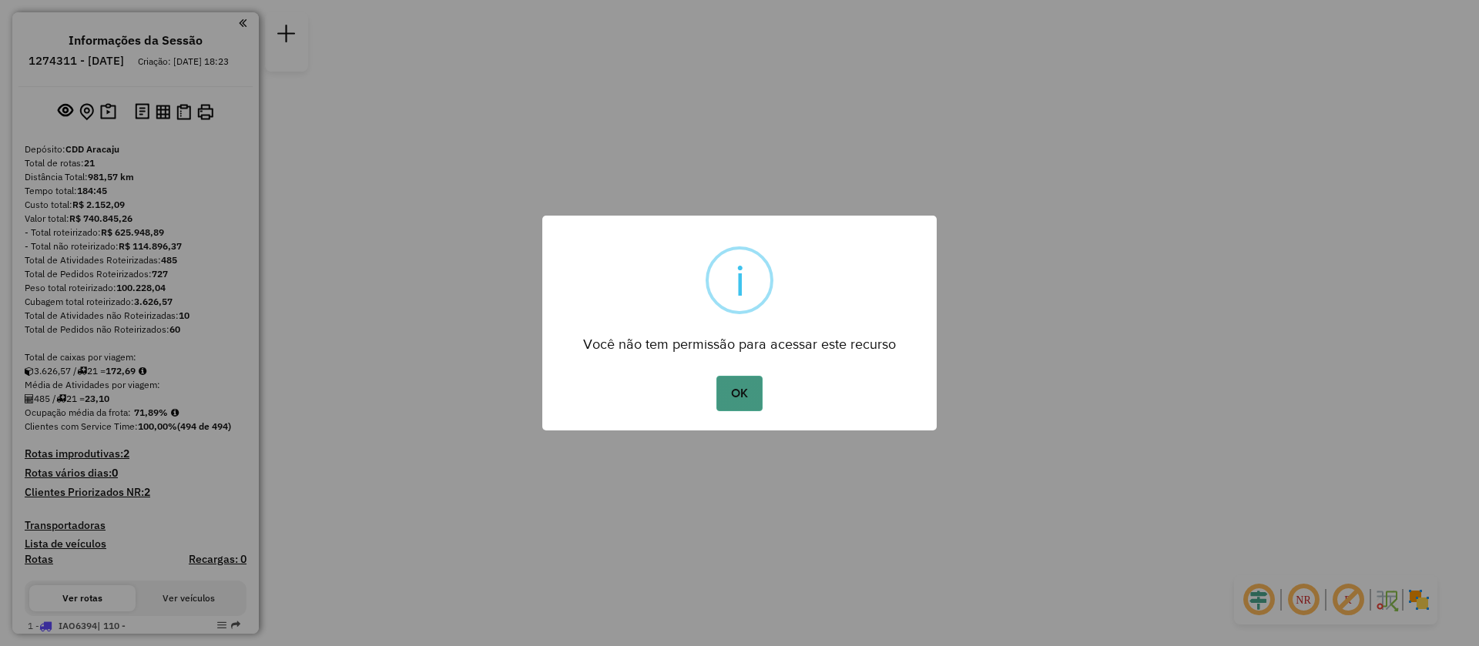
click at [736, 390] on button "OK" at bounding box center [738, 393] width 45 height 35
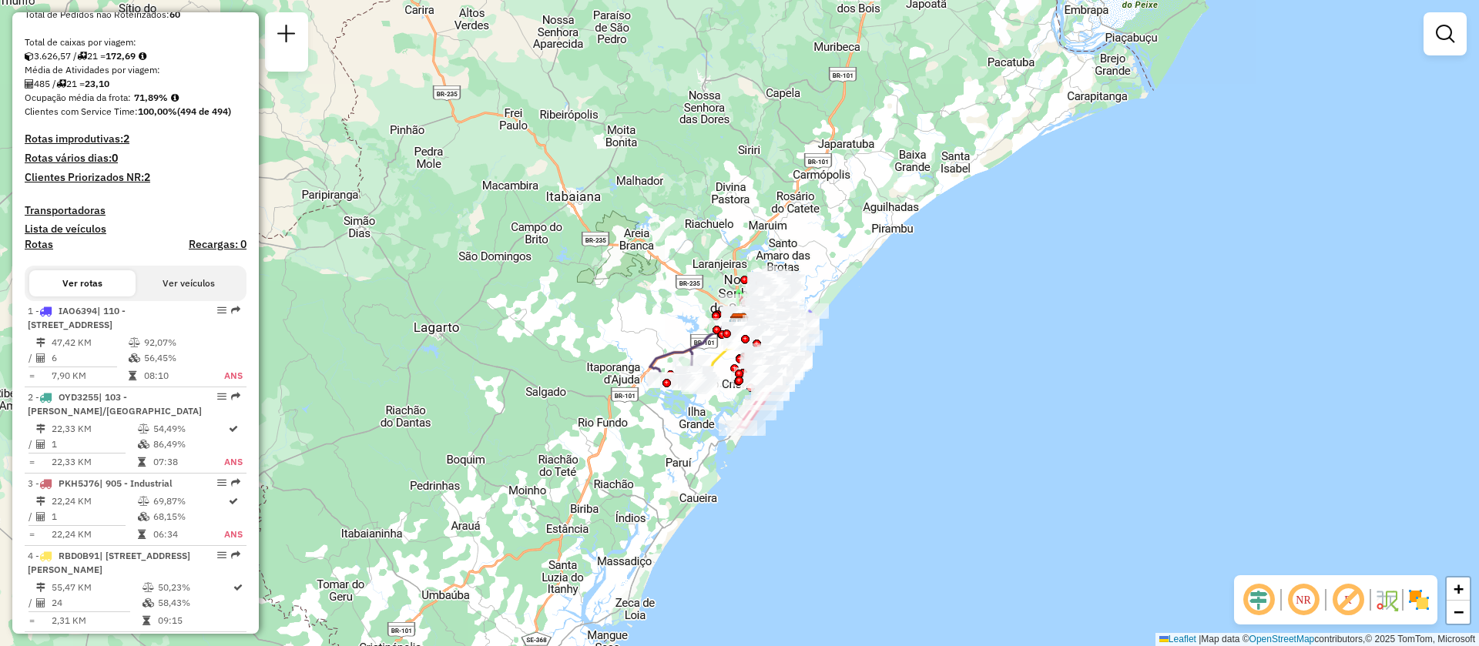
scroll to position [146, 0]
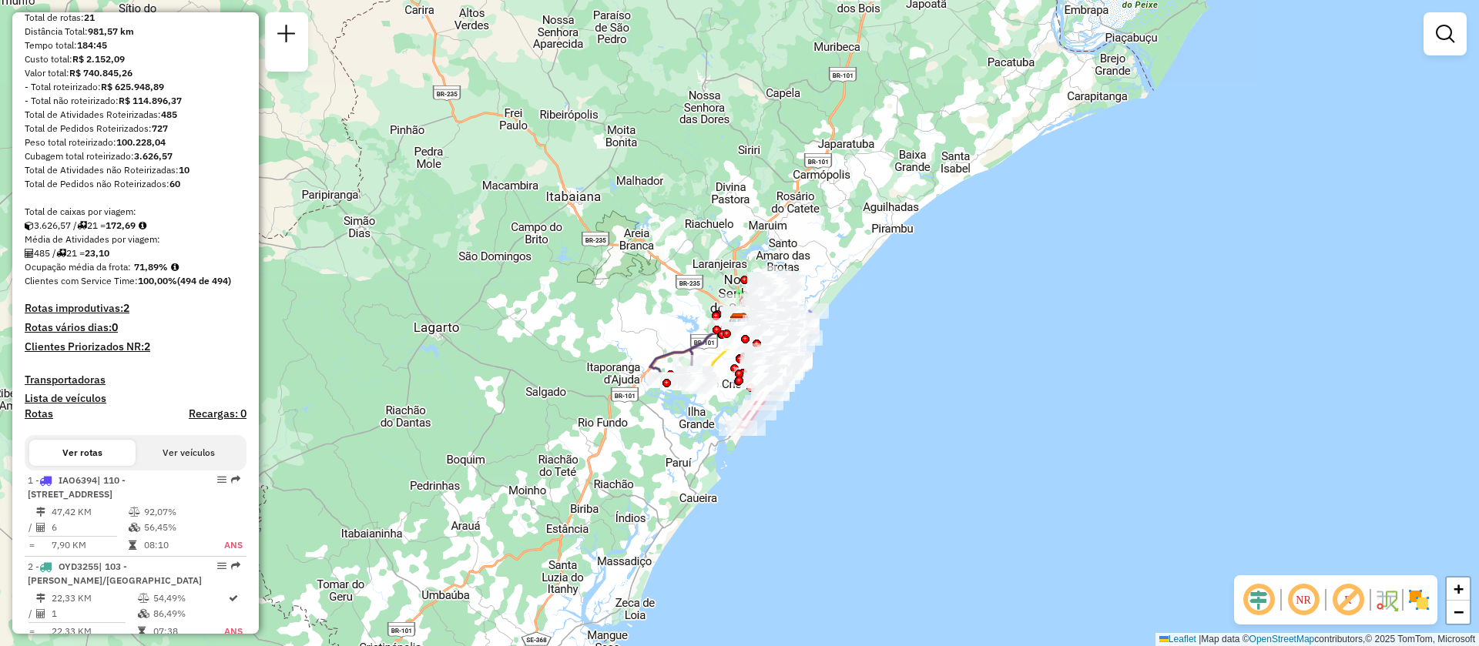
click at [1417, 599] on img at bounding box center [1419, 600] width 25 height 25
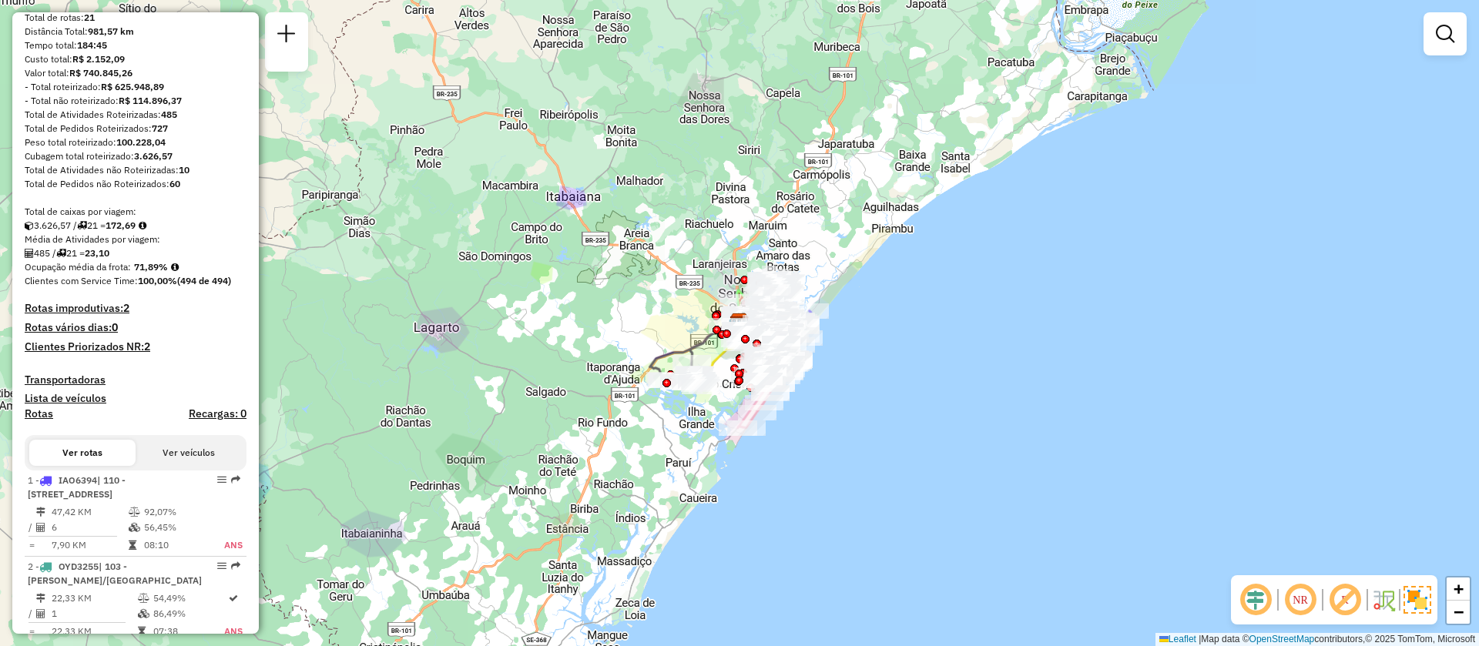
click at [1417, 599] on img at bounding box center [1418, 600] width 28 height 28
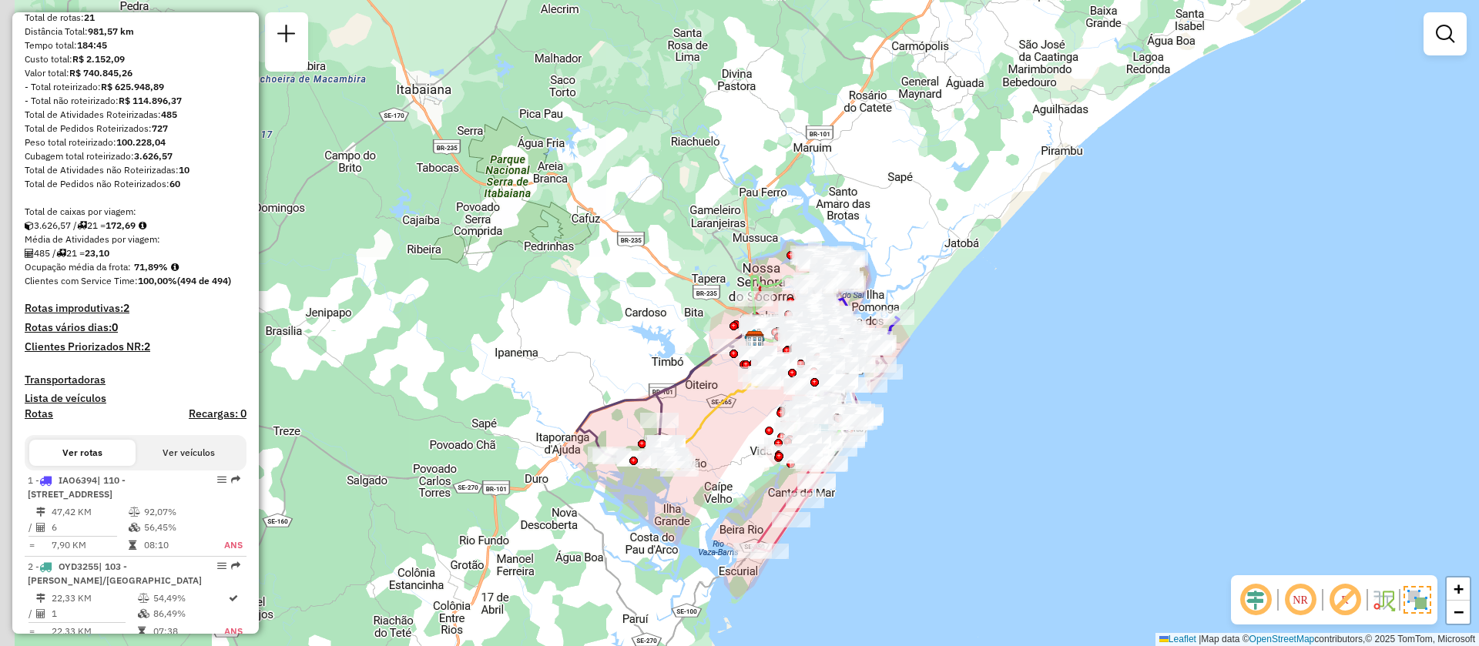
drag, startPoint x: 777, startPoint y: 346, endPoint x: 949, endPoint y: 393, distance: 178.1
click at [949, 393] on div "Janela de atendimento Grade de atendimento Capacidade Transportadoras Veículos …" at bounding box center [739, 323] width 1479 height 646
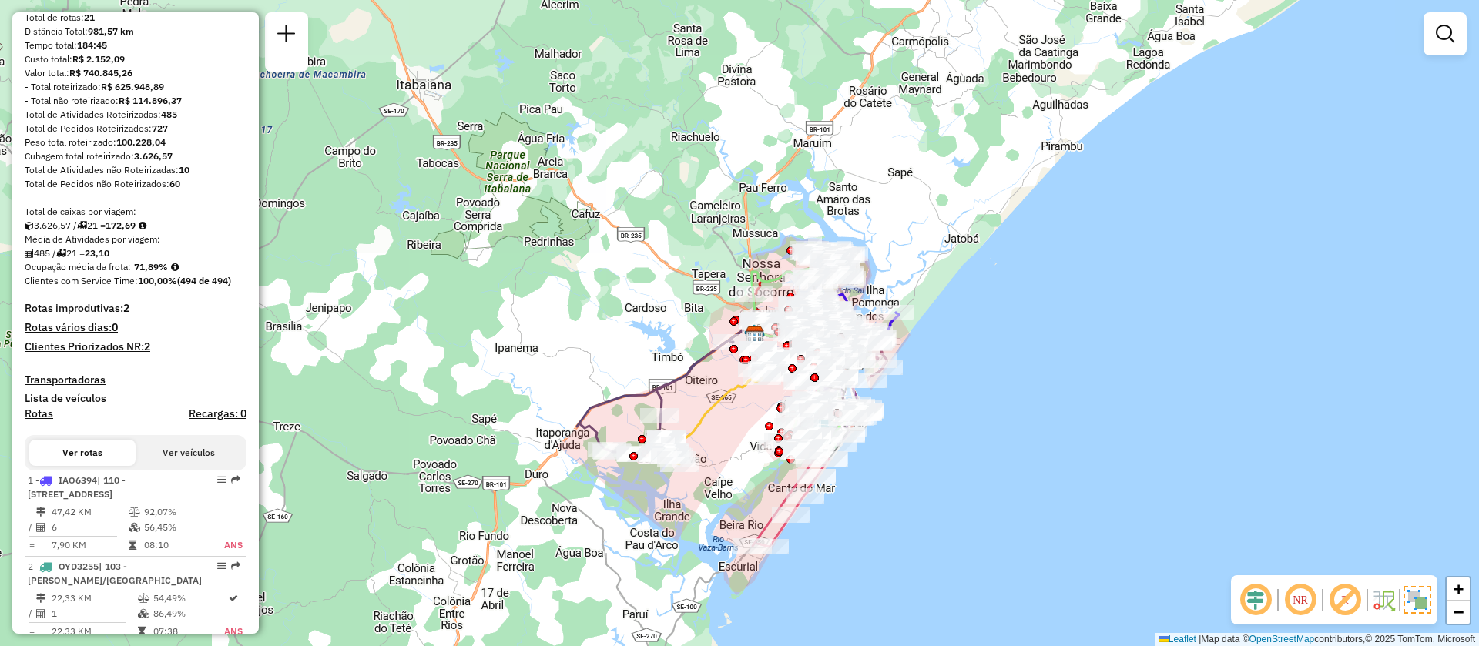
scroll to position [0, 0]
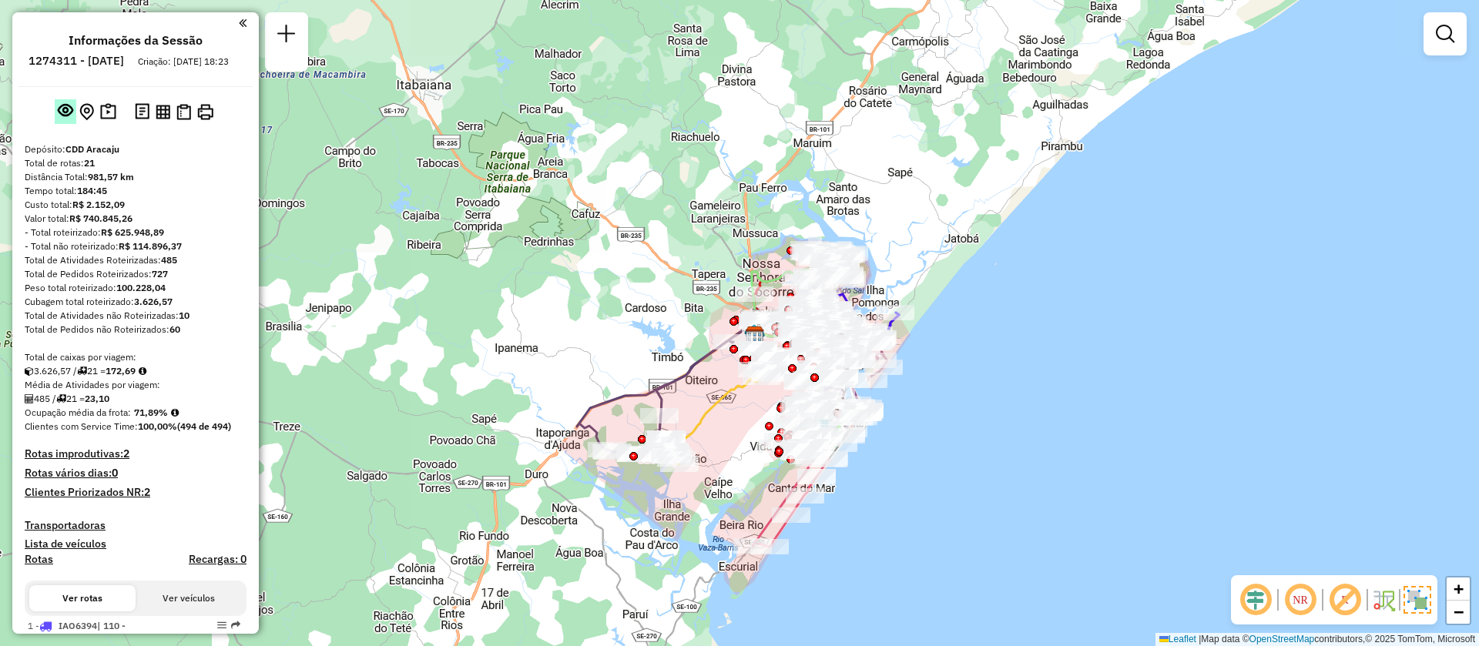
click at [70, 118] on em at bounding box center [65, 109] width 15 height 15
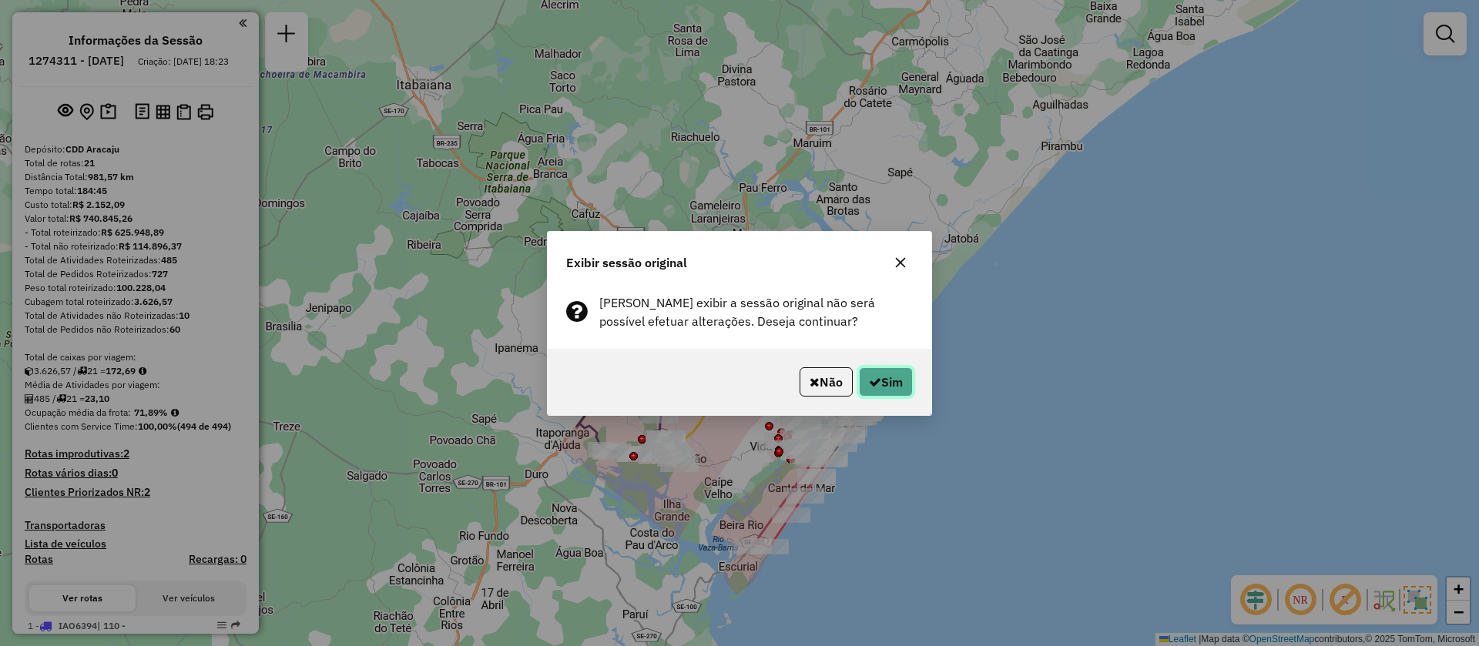
click at [879, 391] on button "Sim" at bounding box center [886, 381] width 54 height 29
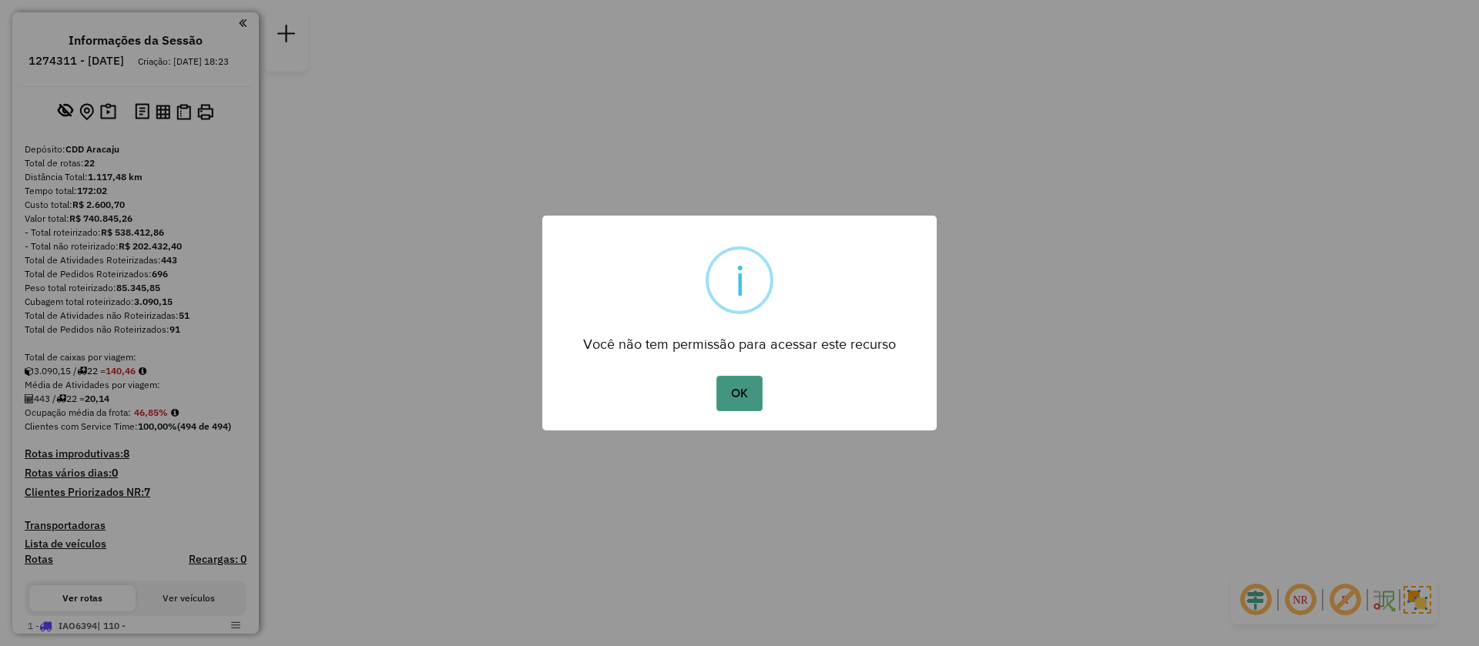
click at [746, 382] on button "OK" at bounding box center [738, 393] width 45 height 35
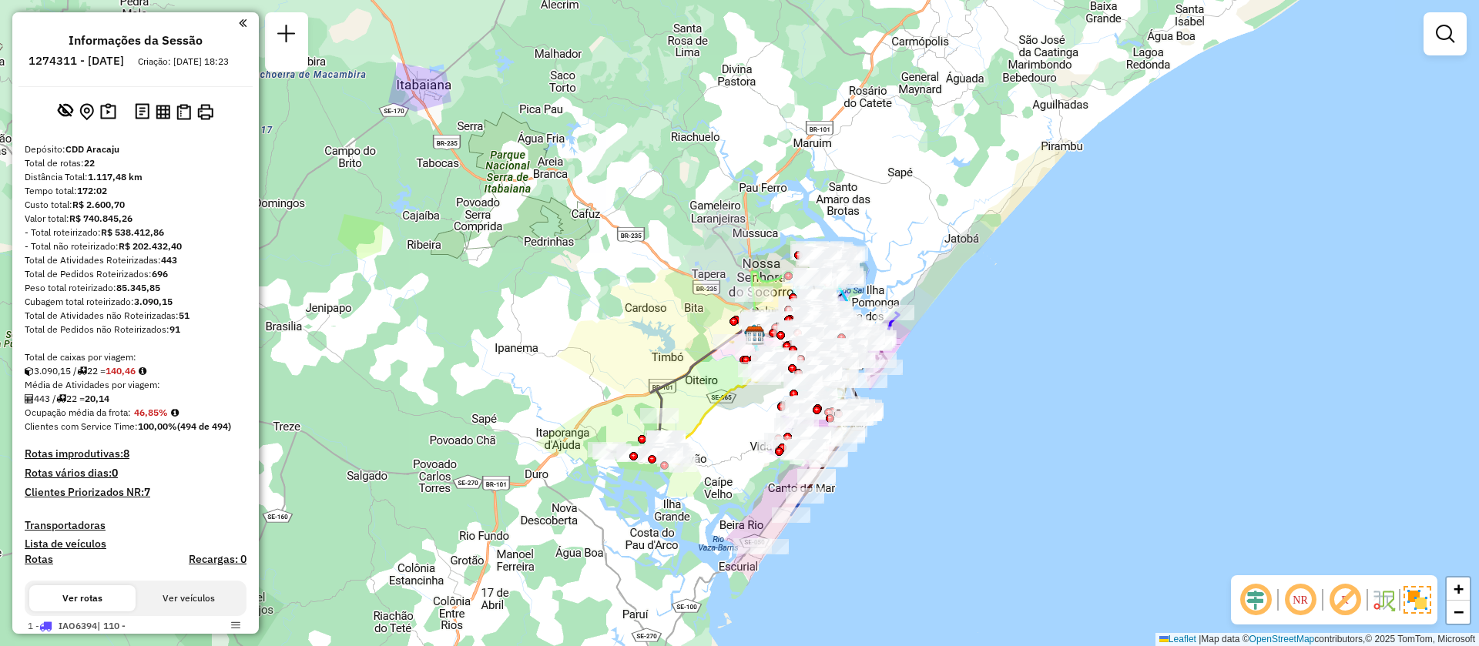
drag, startPoint x: 82, startPoint y: 179, endPoint x: 106, endPoint y: 184, distance: 23.7
drag, startPoint x: 184, startPoint y: 330, endPoint x: 172, endPoint y: 334, distance: 12.7
click at [172, 323] on div "Total de Atividades não Roteirizadas: 51" at bounding box center [136, 316] width 222 height 14
drag, startPoint x: 106, startPoint y: 387, endPoint x: 95, endPoint y: 387, distance: 10.8
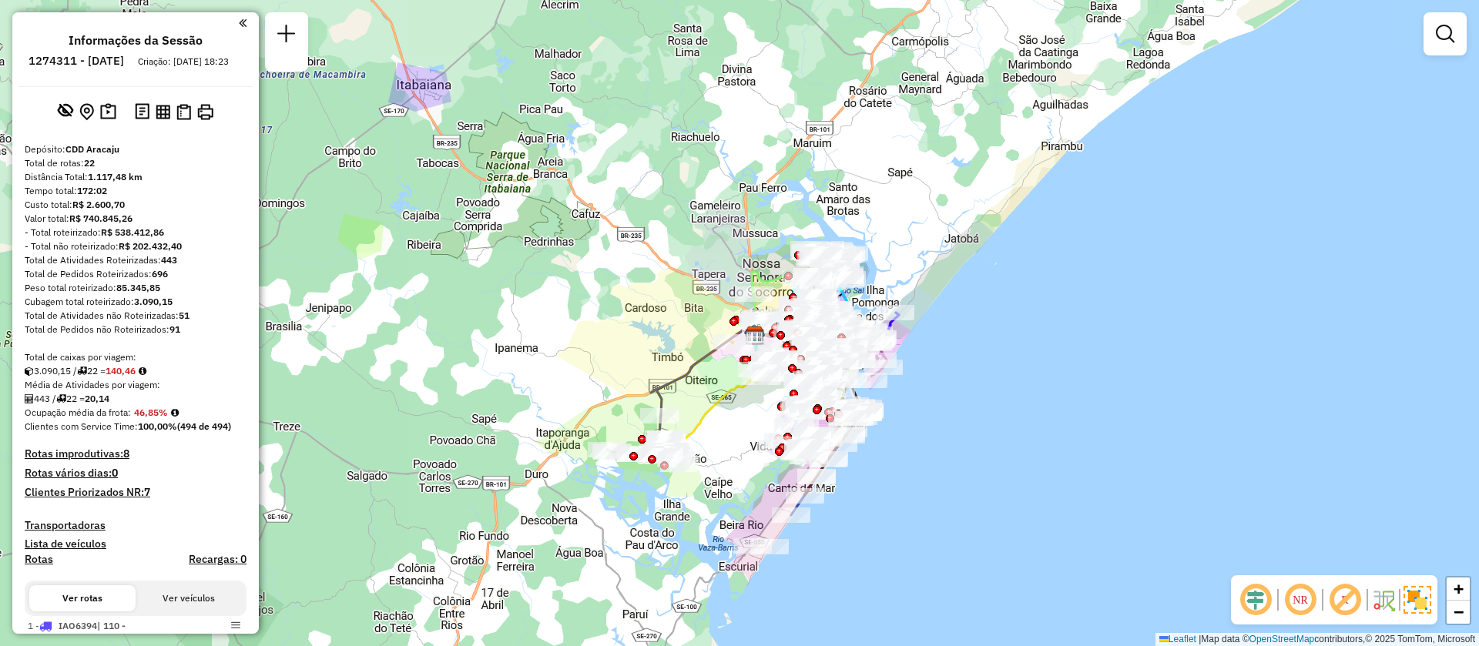
click at [95, 378] on div "3.090,15 / 22 = 140,46" at bounding box center [136, 371] width 222 height 14
drag, startPoint x: 116, startPoint y: 388, endPoint x: 136, endPoint y: 390, distance: 20.1
click at [136, 377] on strong "140,46" at bounding box center [121, 371] width 30 height 12
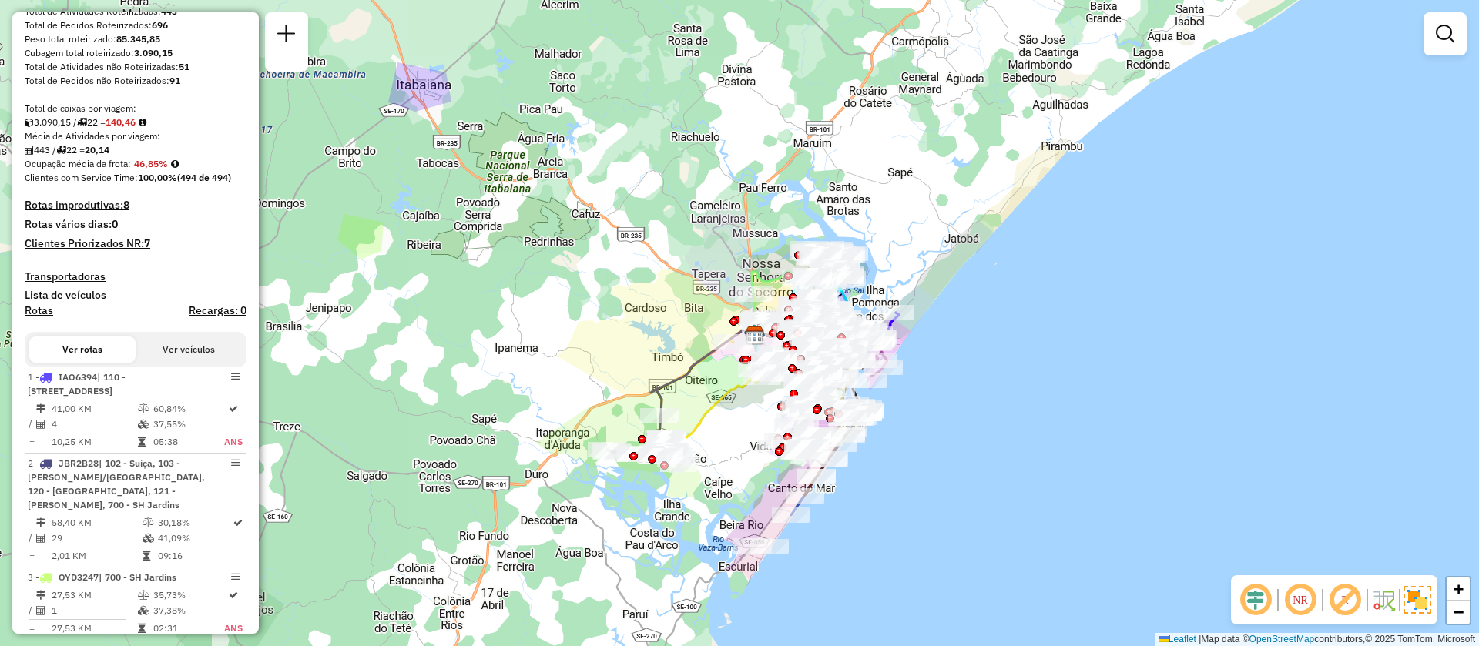
scroll to position [230, 0]
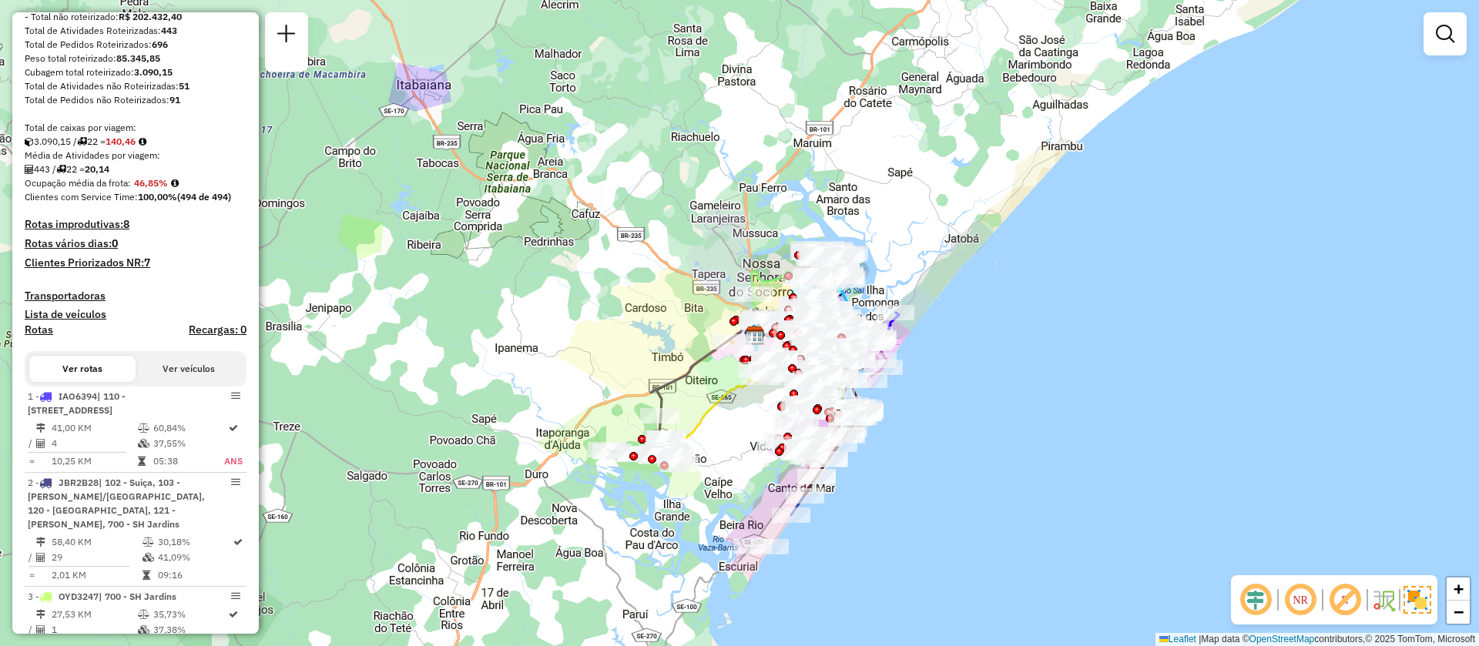
drag, startPoint x: 143, startPoint y: 198, endPoint x: 171, endPoint y: 199, distance: 28.5
click at [168, 189] on strong "46,85%" at bounding box center [151, 183] width 34 height 12
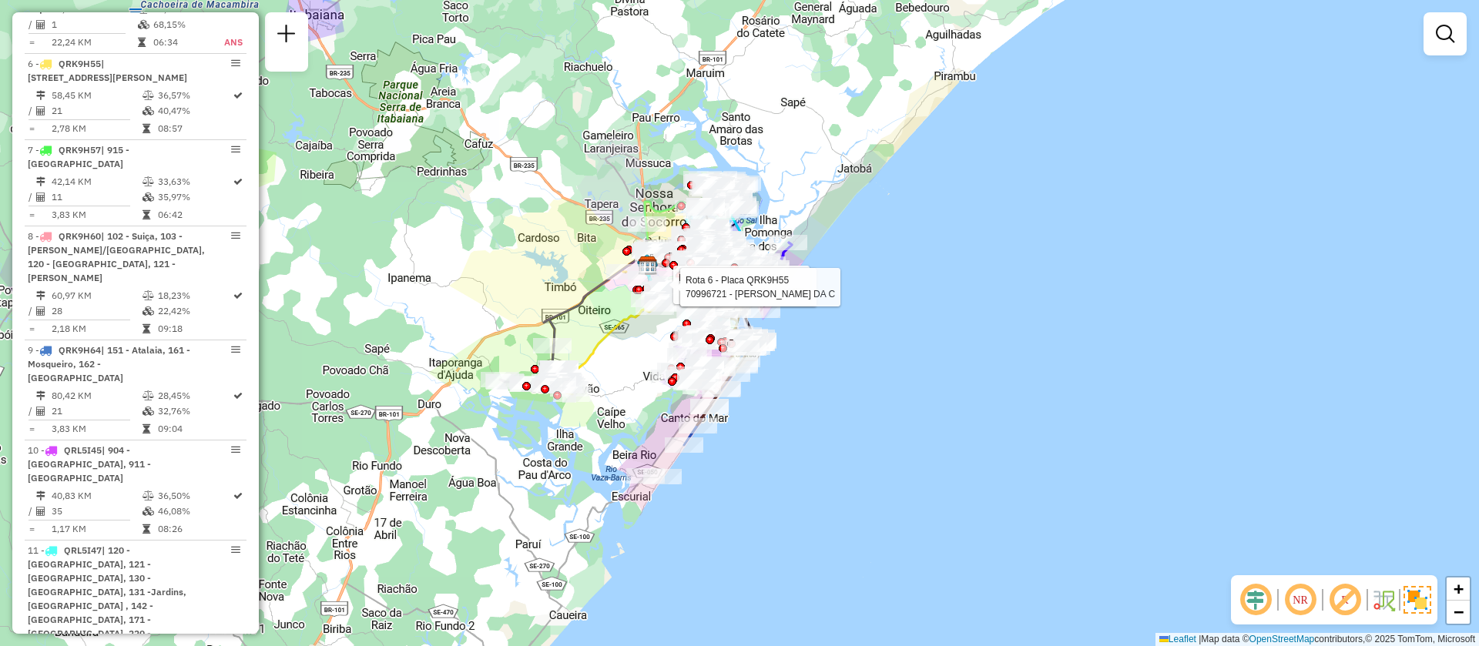
scroll to position [998, 0]
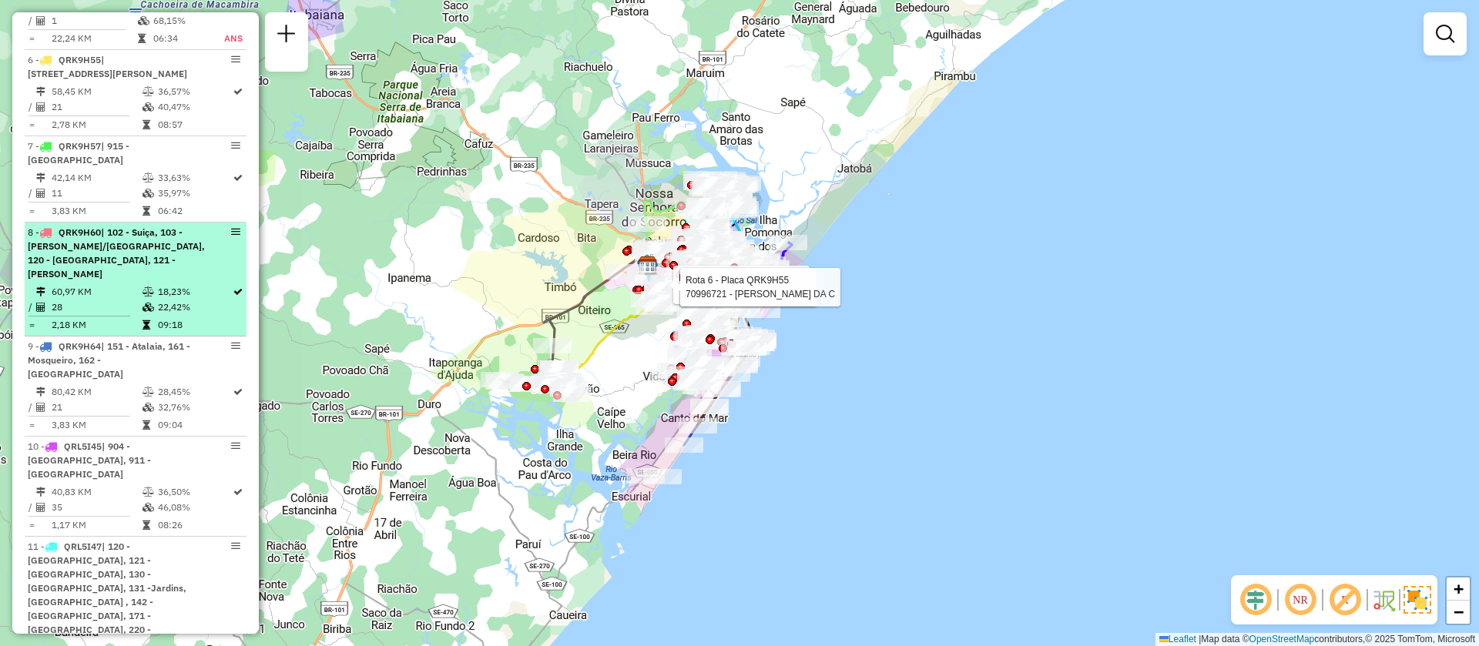
click at [157, 329] on td "09:18" at bounding box center [194, 324] width 75 height 15
select select "**********"
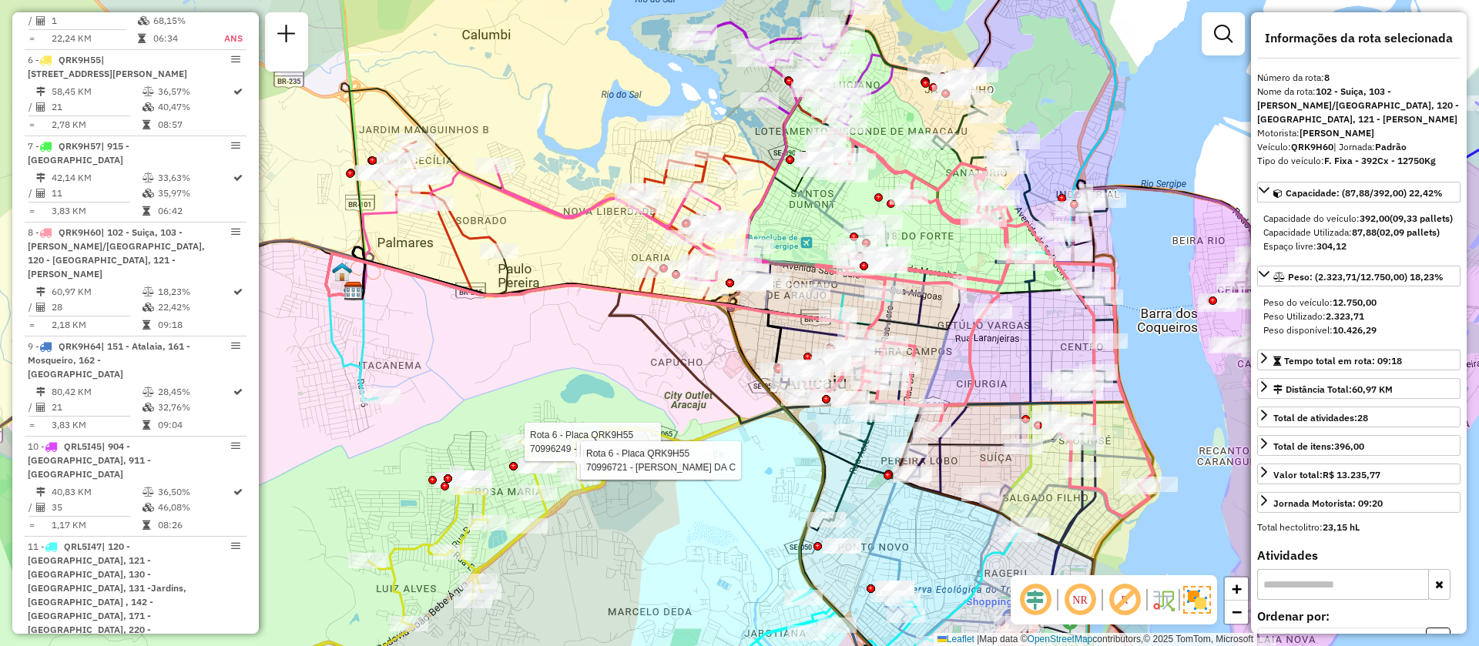
click at [436, 283] on icon at bounding box center [587, 305] width 522 height 105
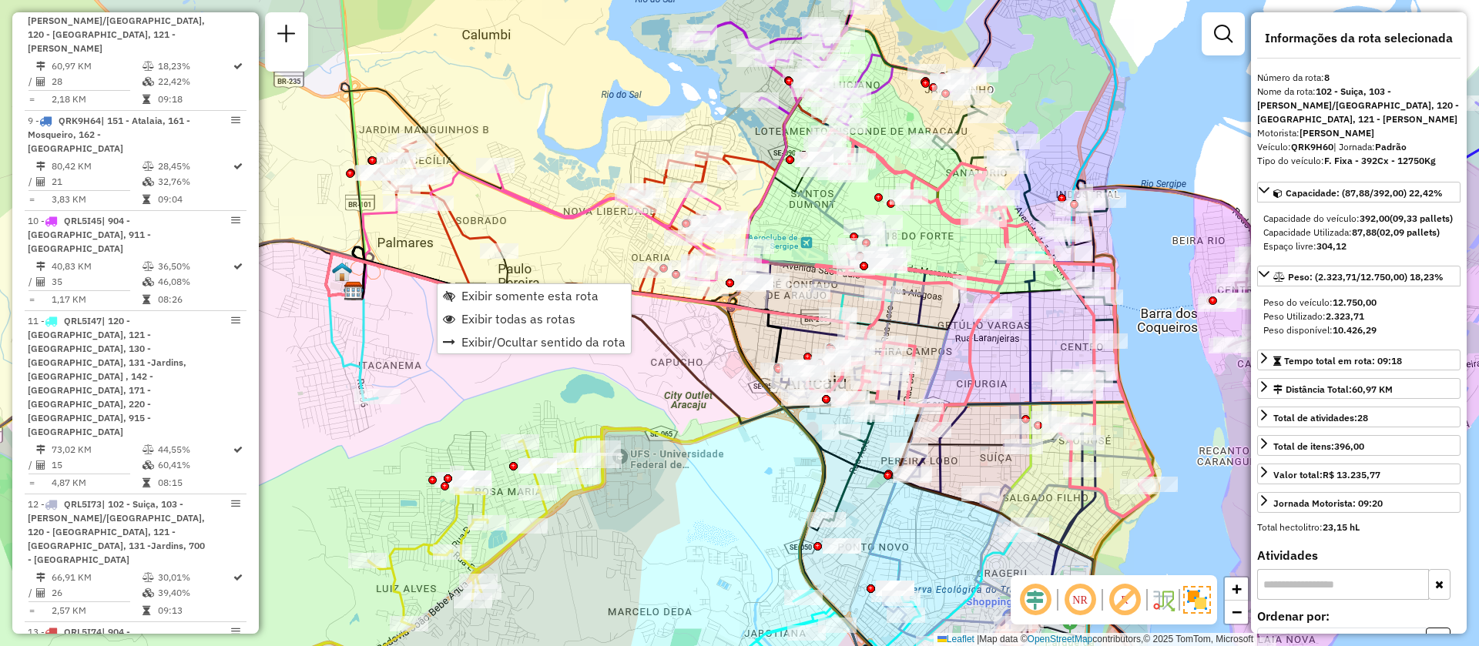
scroll to position [1222, 0]
click at [491, 322] on span "Exibir todas as rotas" at bounding box center [518, 319] width 114 height 12
click at [518, 289] on span "Exibir somente esta rota" at bounding box center [544, 295] width 137 height 12
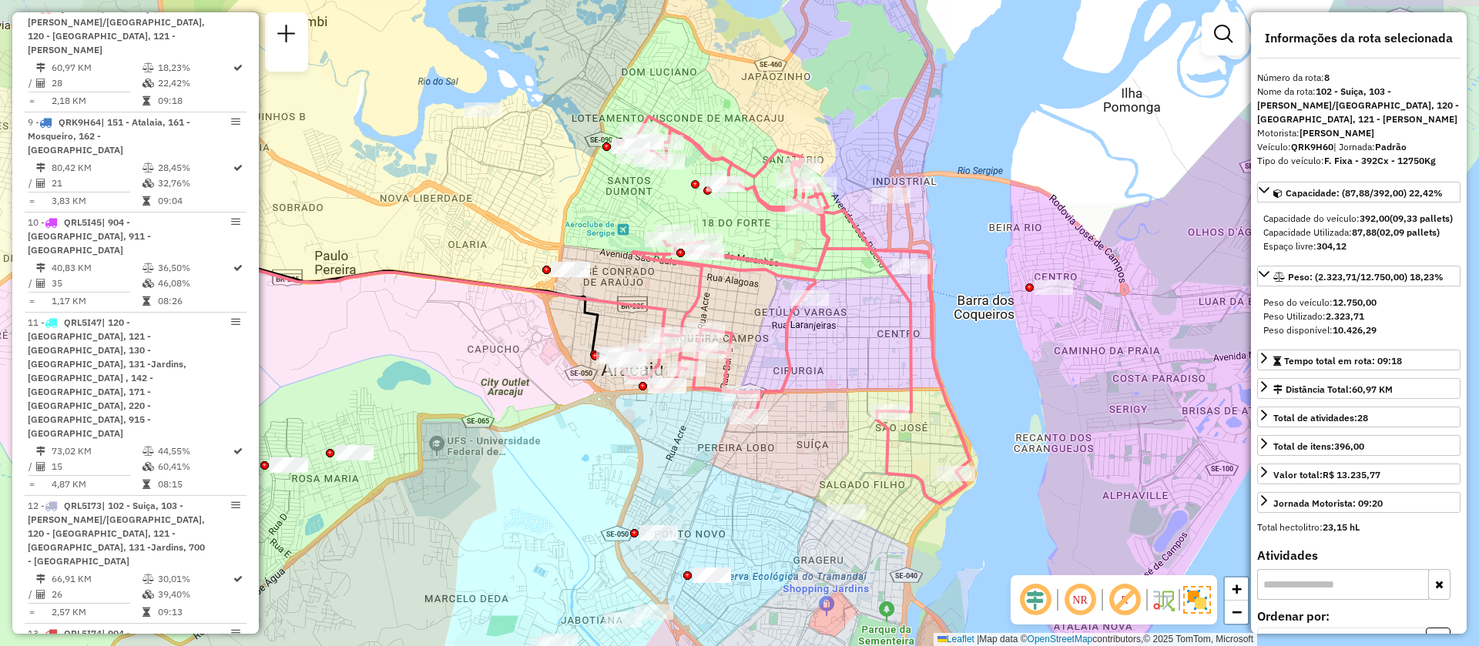
drag, startPoint x: 639, startPoint y: 334, endPoint x: 401, endPoint y: 338, distance: 237.3
click at [401, 338] on div "Janela de atendimento Grade de atendimento Capacidade Transportadoras Veículos …" at bounding box center [739, 323] width 1479 height 646
